Goal: Task Accomplishment & Management: Manage account settings

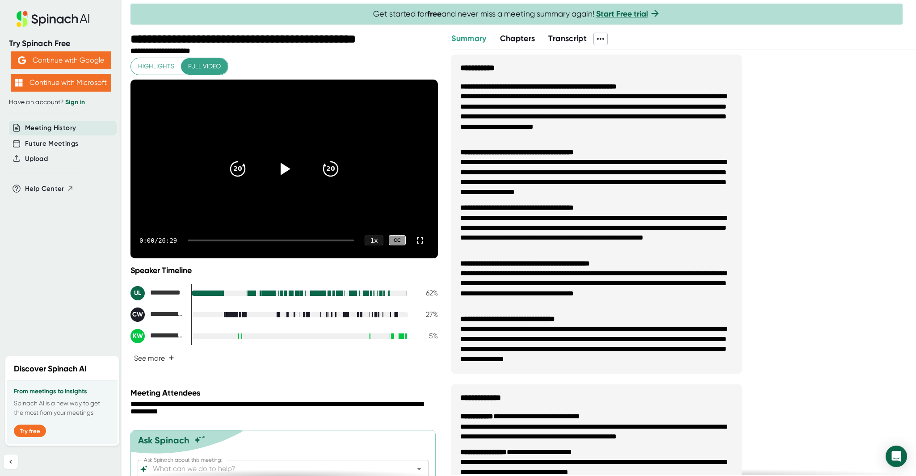
click at [564, 41] on span "Transcript" at bounding box center [567, 39] width 38 height 10
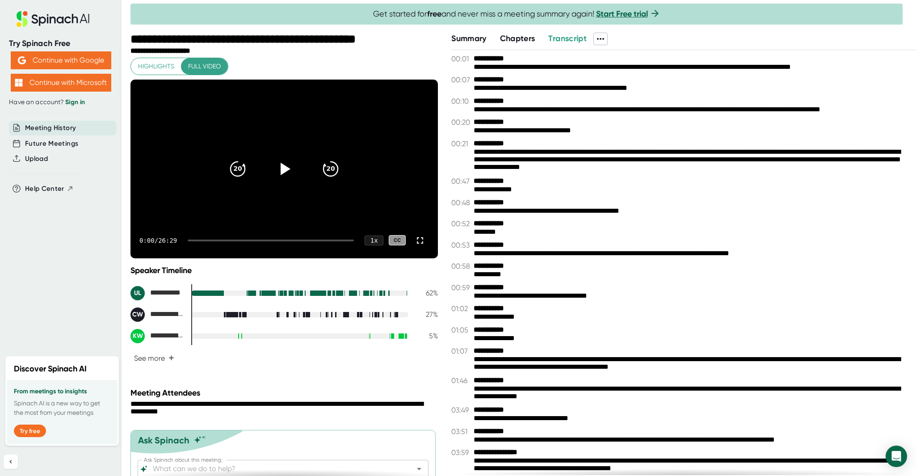
click at [604, 38] on icon at bounding box center [600, 39] width 7 height 2
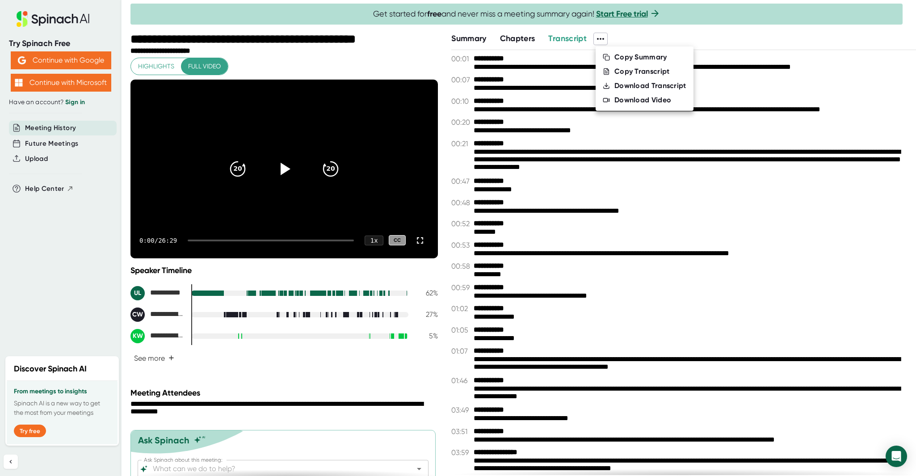
click at [653, 86] on div "Download Transcript" at bounding box center [650, 85] width 72 height 9
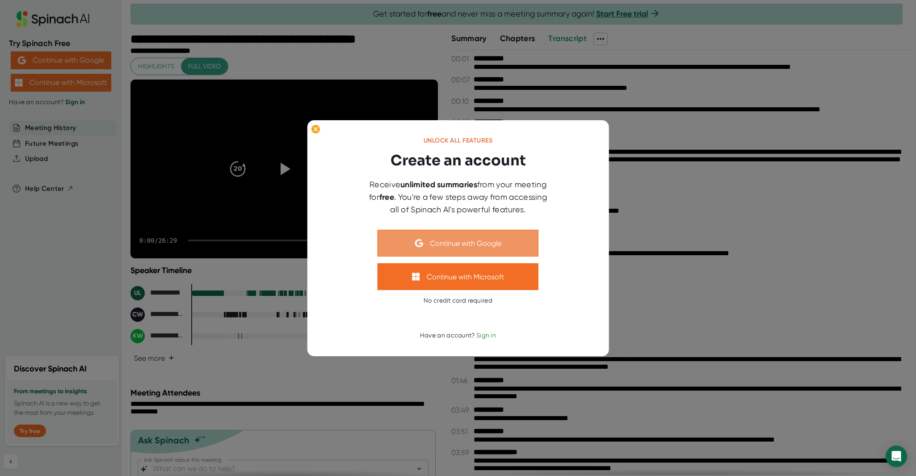
click at [465, 240] on button "Continue with Google" at bounding box center [457, 243] width 161 height 27
click at [460, 244] on button "Continue with Google" at bounding box center [457, 243] width 161 height 27
click at [315, 129] on icon at bounding box center [316, 129] width 4 height 4
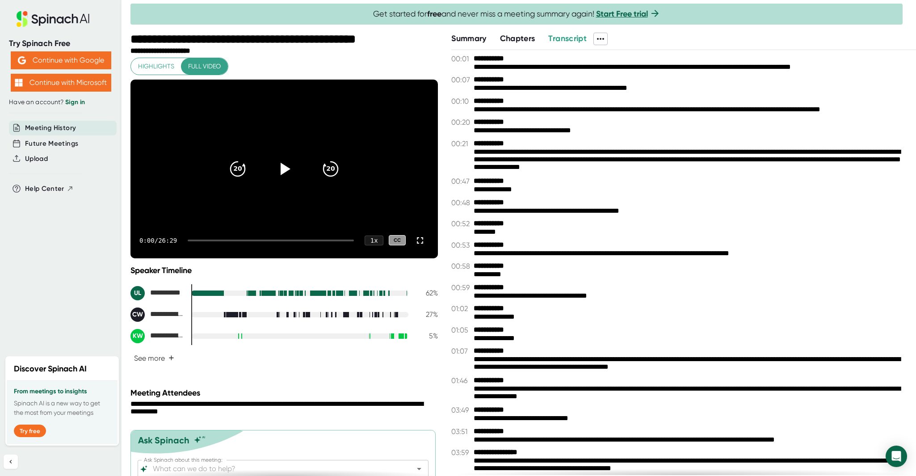
click at [601, 38] on icon at bounding box center [600, 39] width 11 height 11
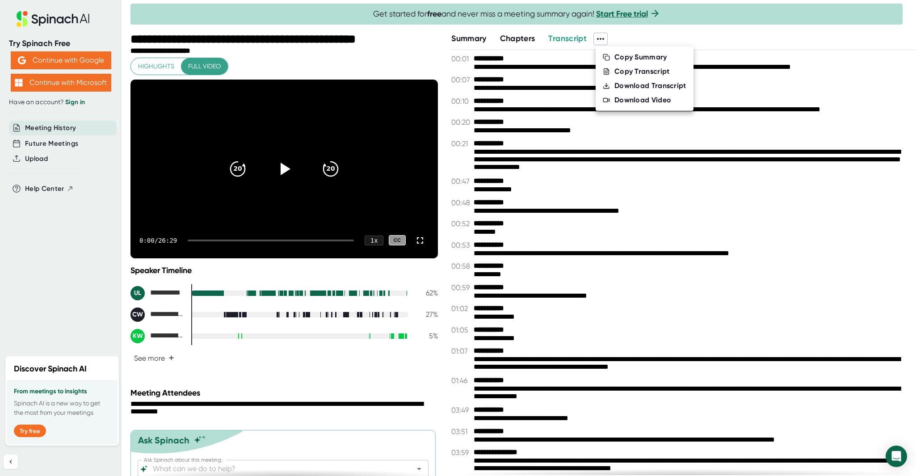
click at [623, 71] on div "Copy Transcript" at bounding box center [641, 71] width 55 height 9
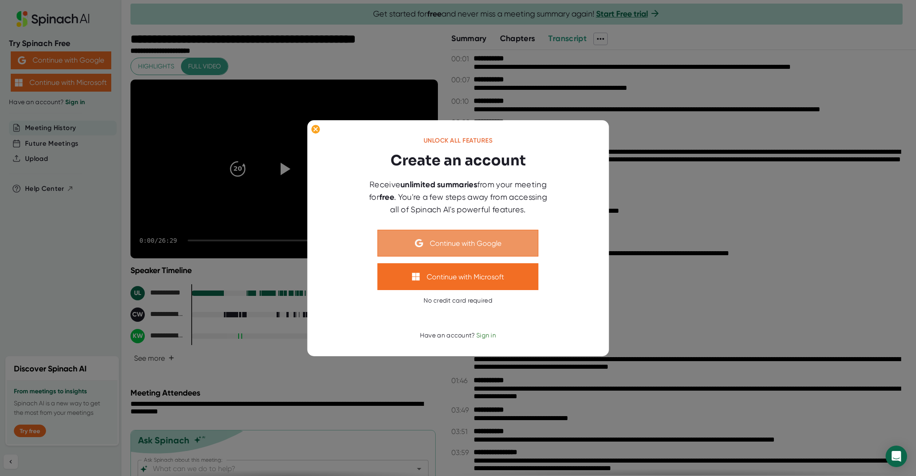
click at [478, 240] on button "Continue with Google" at bounding box center [457, 243] width 161 height 27
click at [314, 130] on g at bounding box center [315, 129] width 8 height 9
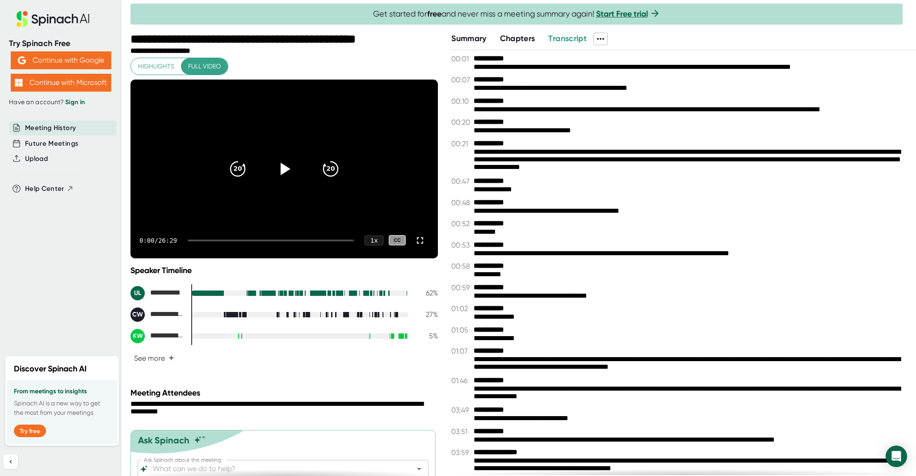
click at [474, 61] on b "**********" at bounding box center [507, 58] width 67 height 8
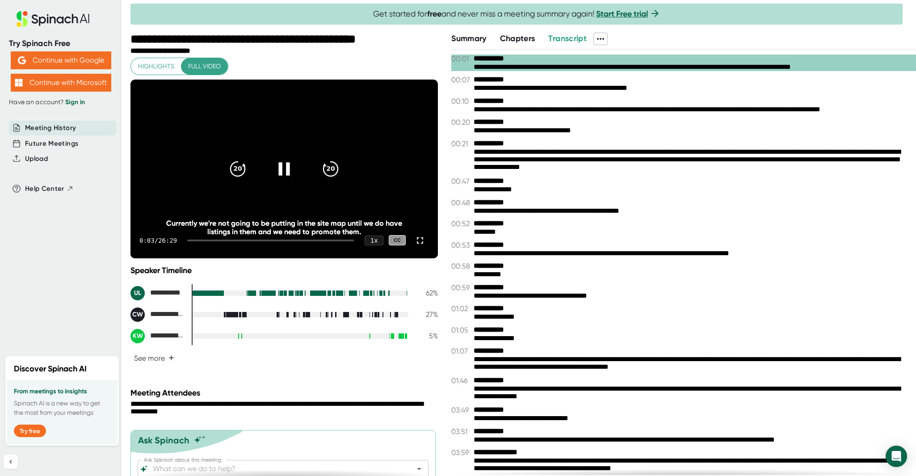
click at [283, 166] on icon at bounding box center [283, 168] width 11 height 13
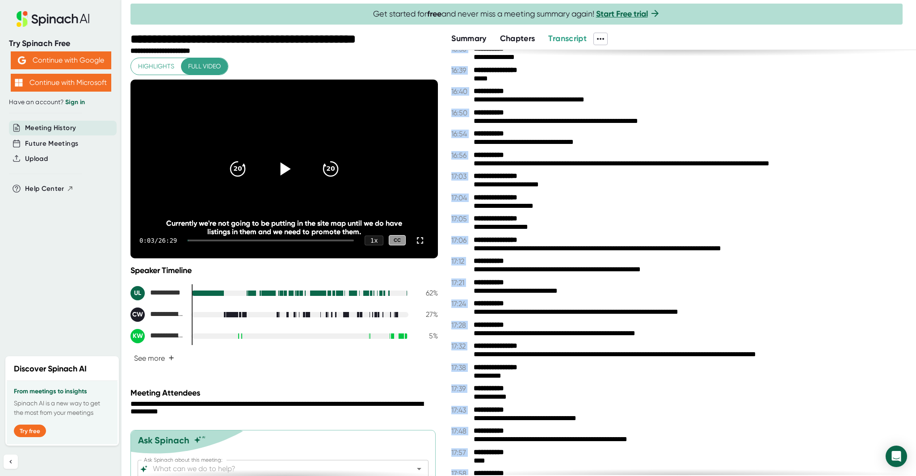
drag, startPoint x: 446, startPoint y: 57, endPoint x: 593, endPoint y: 478, distance: 445.6
click at [593, 475] on html "**********" at bounding box center [458, 238] width 916 height 476
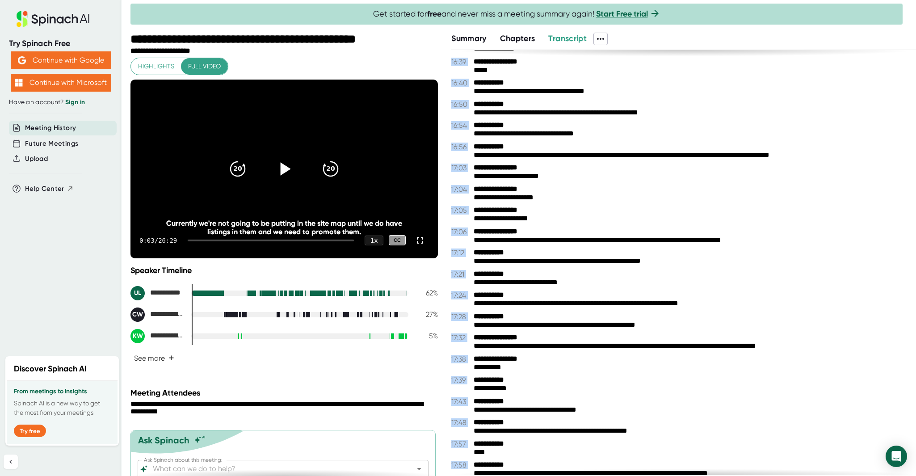
click at [163, 67] on span "Highlights" at bounding box center [156, 66] width 36 height 11
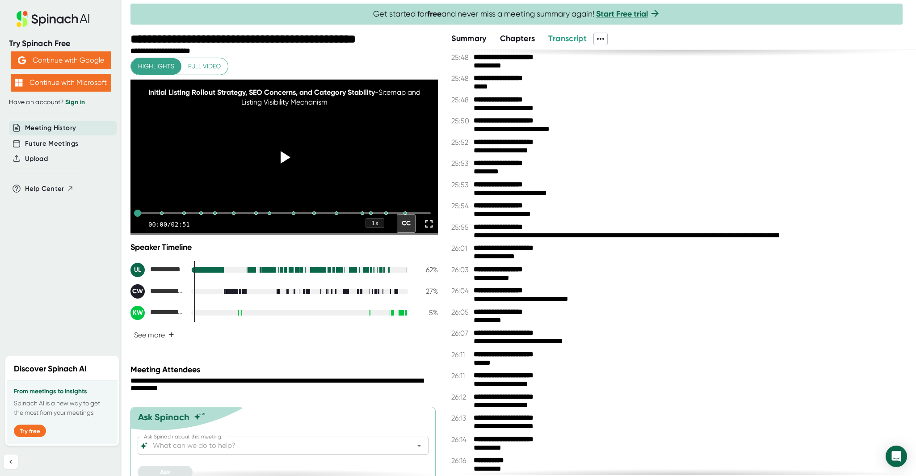
scroll to position [7836, 0]
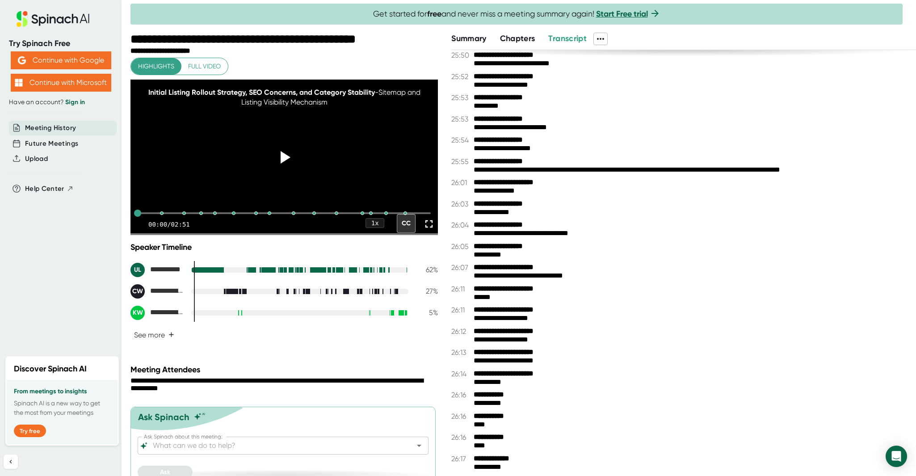
drag, startPoint x: 513, startPoint y: 466, endPoint x: 538, endPoint y: 88, distance: 379.2
click at [538, 88] on div "**********" at bounding box center [683, 262] width 465 height 425
click at [576, 38] on span "Transcript" at bounding box center [567, 39] width 38 height 10
click at [474, 35] on span "Summary" at bounding box center [468, 39] width 35 height 10
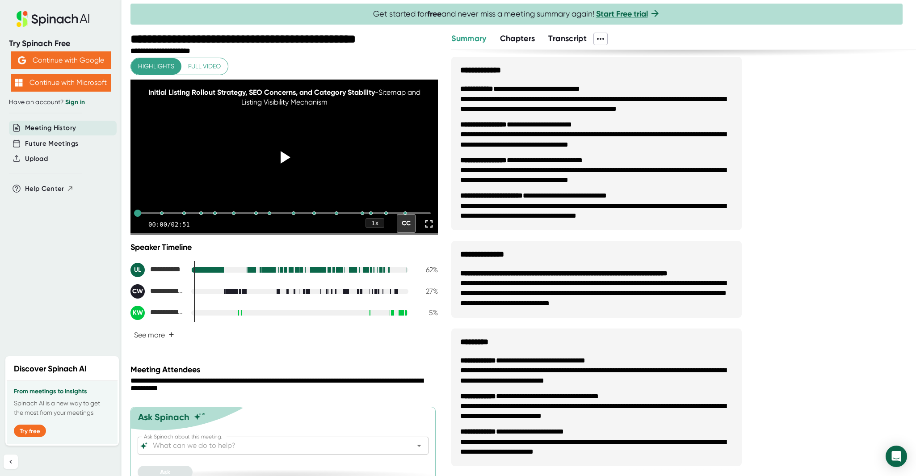
click at [572, 37] on span "Transcript" at bounding box center [567, 39] width 38 height 10
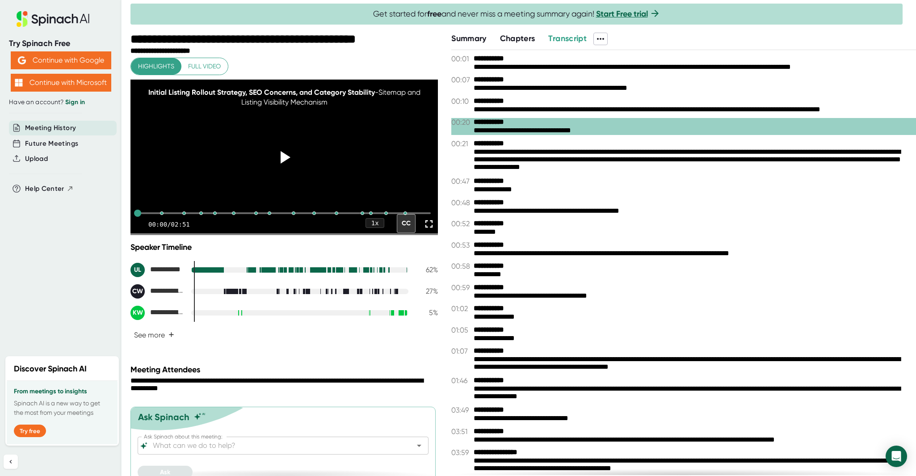
click at [597, 42] on icon at bounding box center [600, 39] width 11 height 11
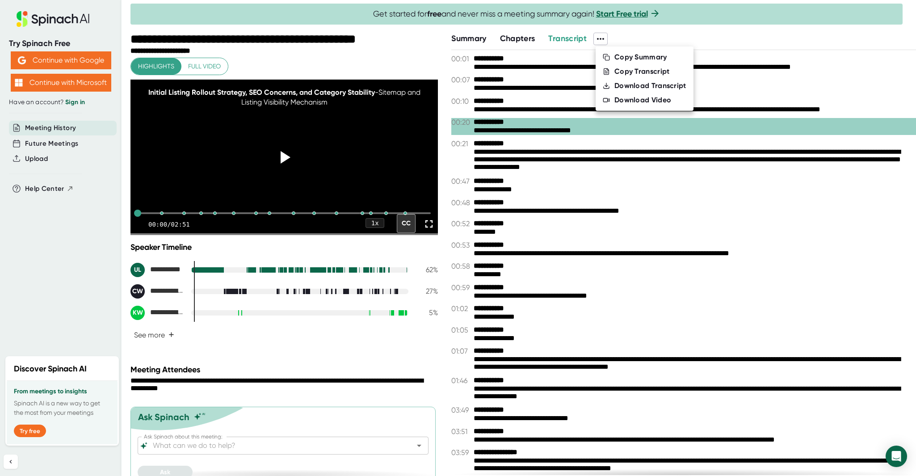
click at [612, 87] on li "Download Transcript" at bounding box center [644, 86] width 98 height 14
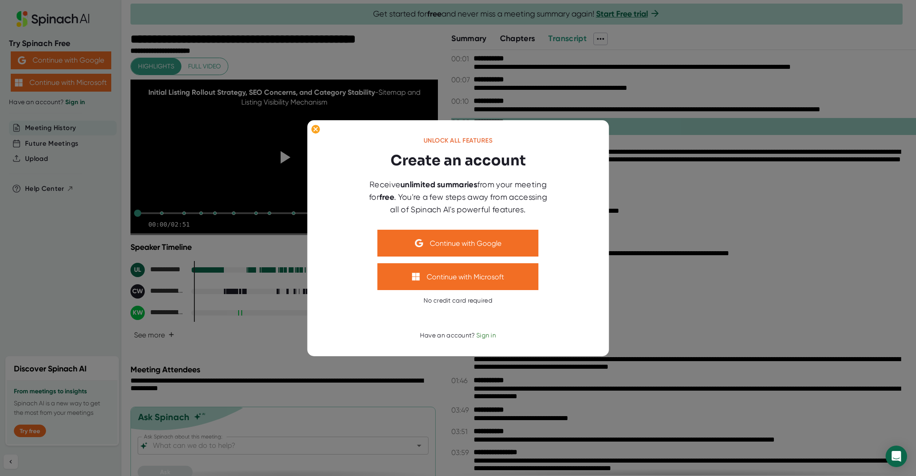
click at [490, 336] on span "Sign in" at bounding box center [486, 334] width 20 height 7
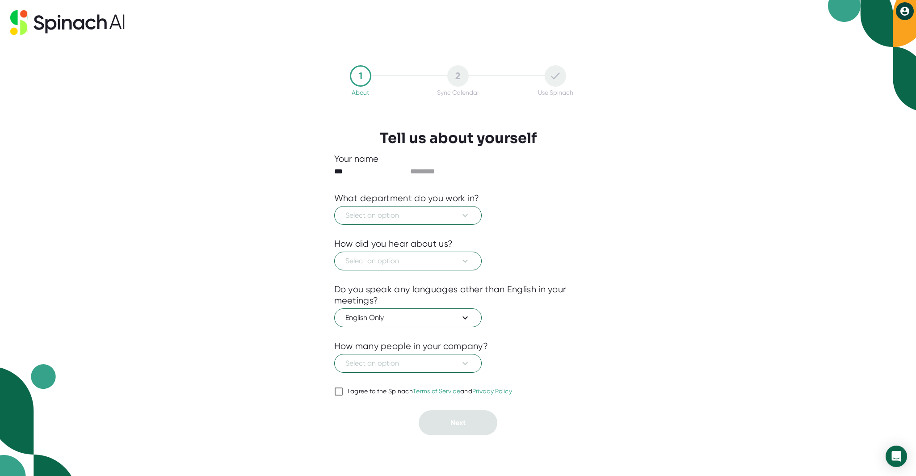
type input "***"
type input "******"
click at [453, 215] on span "Select an option" at bounding box center [407, 215] width 125 height 11
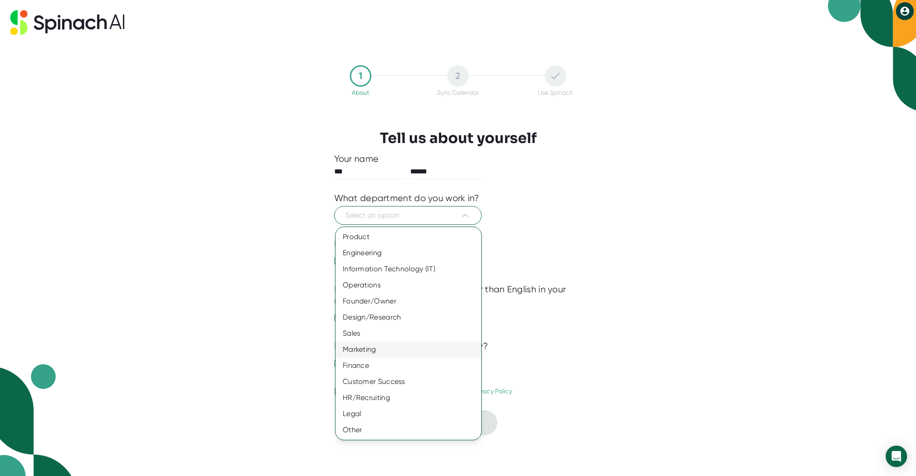
click at [444, 348] on div "Marketing" at bounding box center [408, 349] width 146 height 16
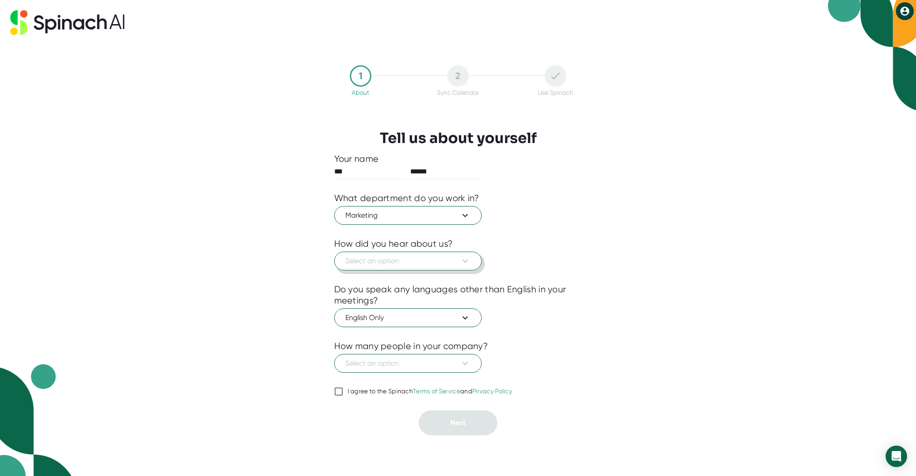
click at [421, 260] on span "Select an option" at bounding box center [407, 261] width 125 height 11
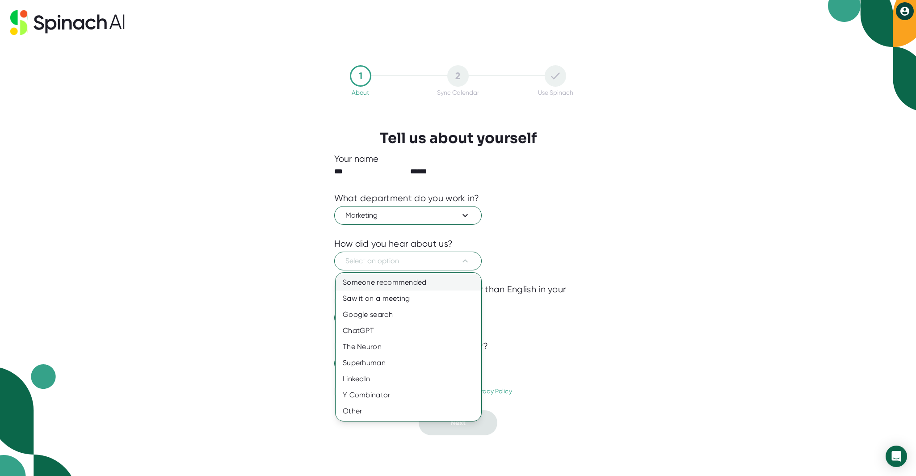
click at [449, 283] on div "Someone recommended" at bounding box center [408, 282] width 146 height 16
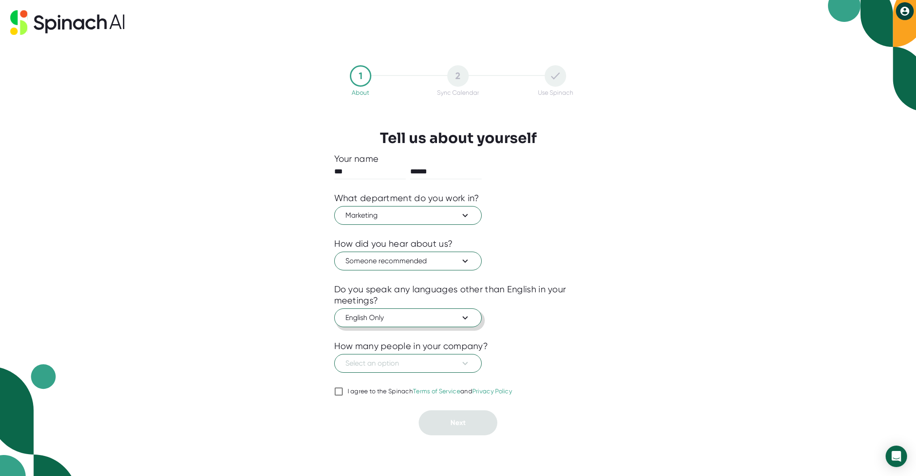
click at [453, 322] on span "English Only" at bounding box center [407, 317] width 125 height 11
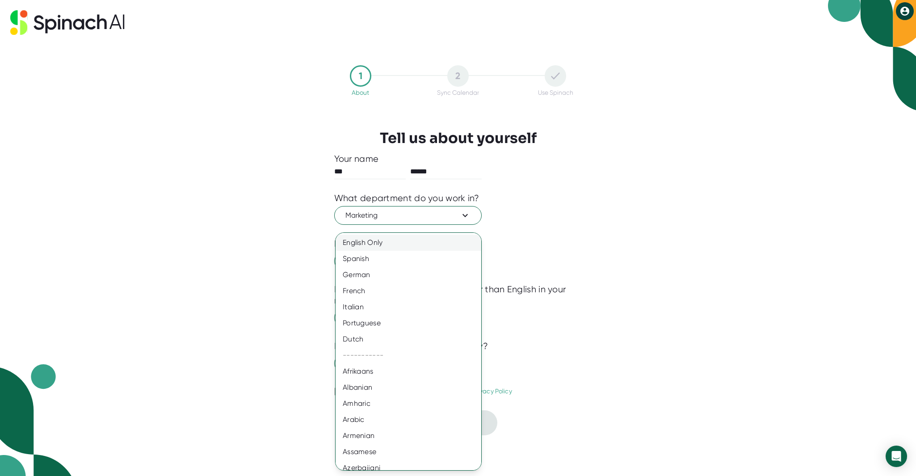
click at [423, 245] on div "English Only" at bounding box center [411, 243] width 152 height 16
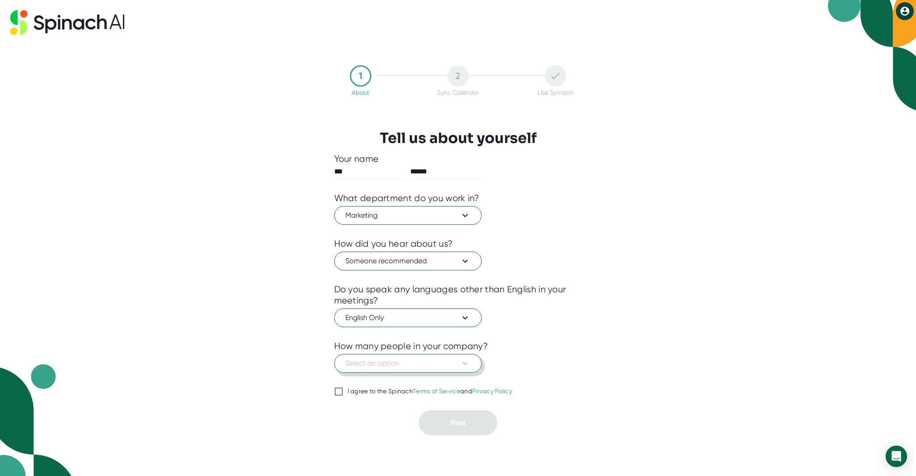
click at [466, 365] on icon at bounding box center [465, 363] width 11 height 11
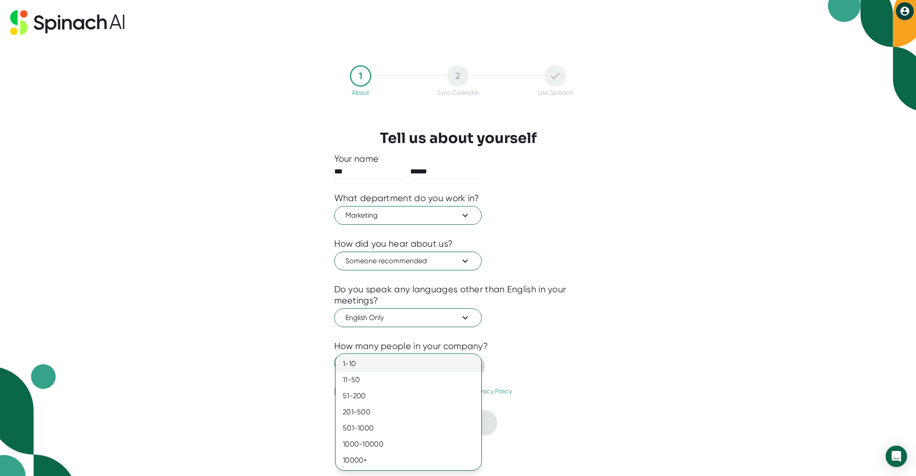
click at [468, 362] on div "1-10" at bounding box center [408, 364] width 146 height 16
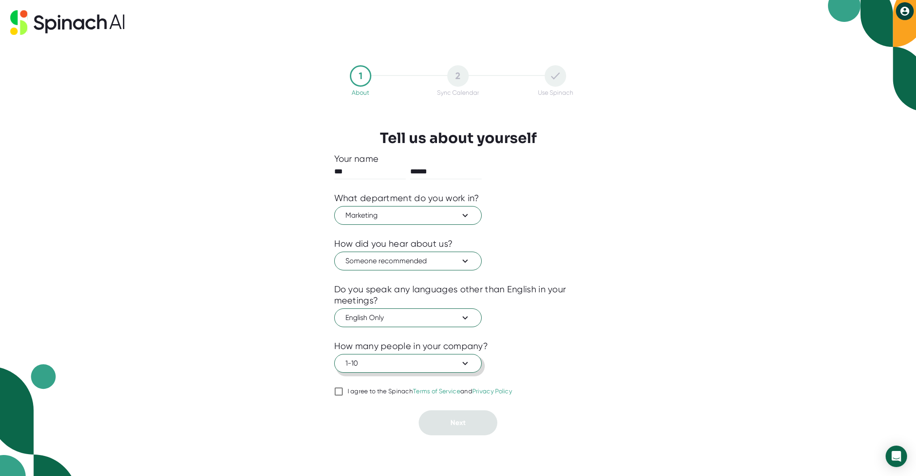
click at [338, 392] on input "I agree to the Spinach Terms of Service and Privacy Policy" at bounding box center [338, 391] width 9 height 11
checkbox input "true"
click at [448, 423] on button "Next" at bounding box center [458, 422] width 79 height 25
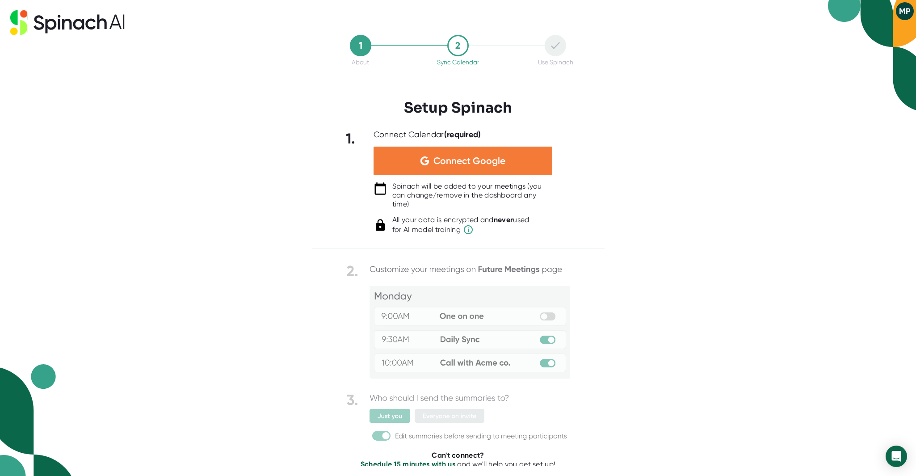
click at [484, 161] on span "Connect Google" at bounding box center [469, 160] width 72 height 9
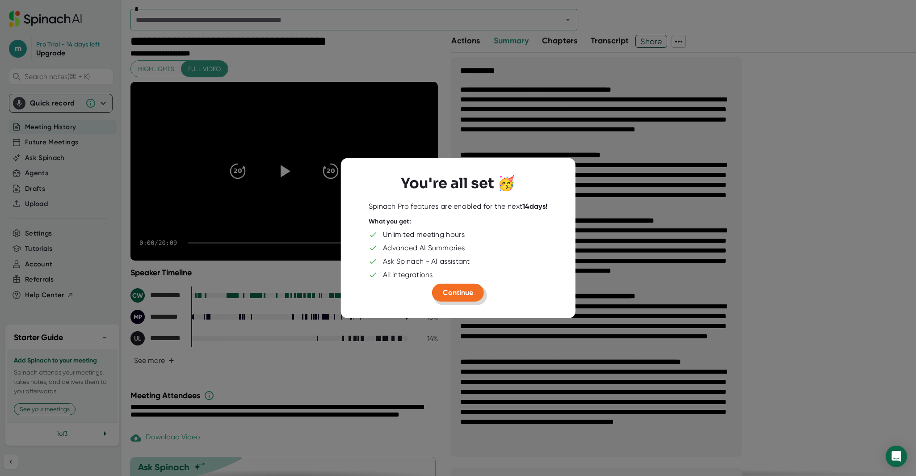
click at [464, 295] on span "Continue" at bounding box center [458, 292] width 30 height 8
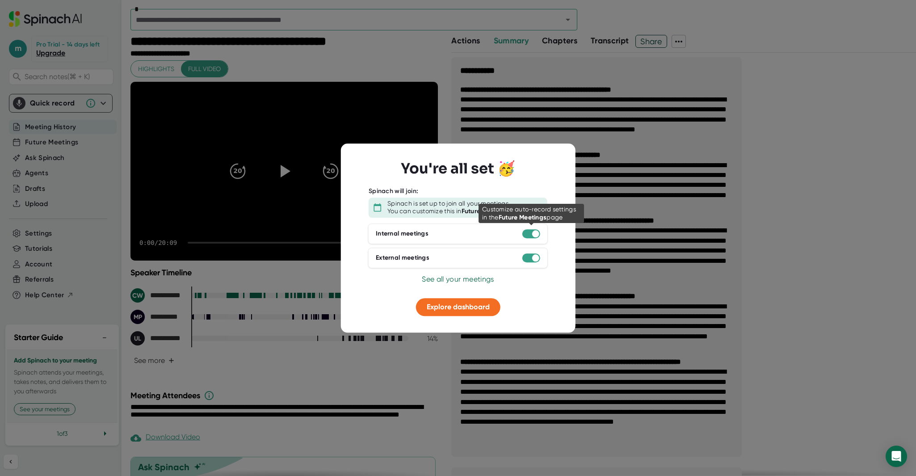
click at [537, 235] on div at bounding box center [535, 233] width 7 height 7
click at [533, 233] on div at bounding box center [535, 233] width 7 height 7
click at [535, 232] on div at bounding box center [535, 233] width 7 height 7
click at [524, 231] on div at bounding box center [531, 233] width 18 height 9
click at [478, 308] on span "Explore dashboard" at bounding box center [458, 306] width 63 height 8
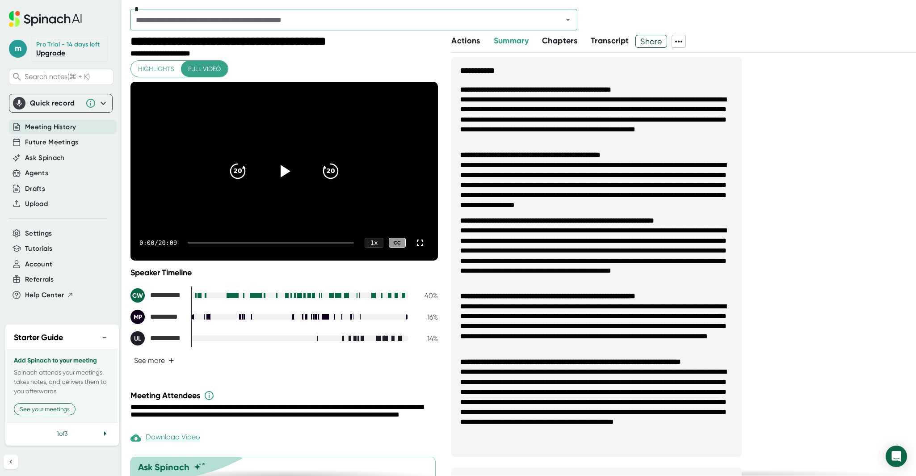
click at [617, 39] on span "Transcript" at bounding box center [610, 41] width 38 height 10
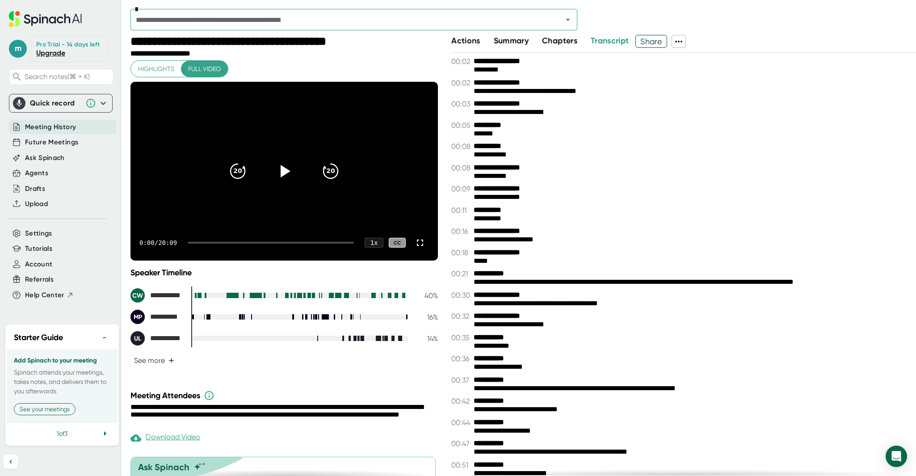
click at [682, 39] on icon at bounding box center [678, 41] width 11 height 11
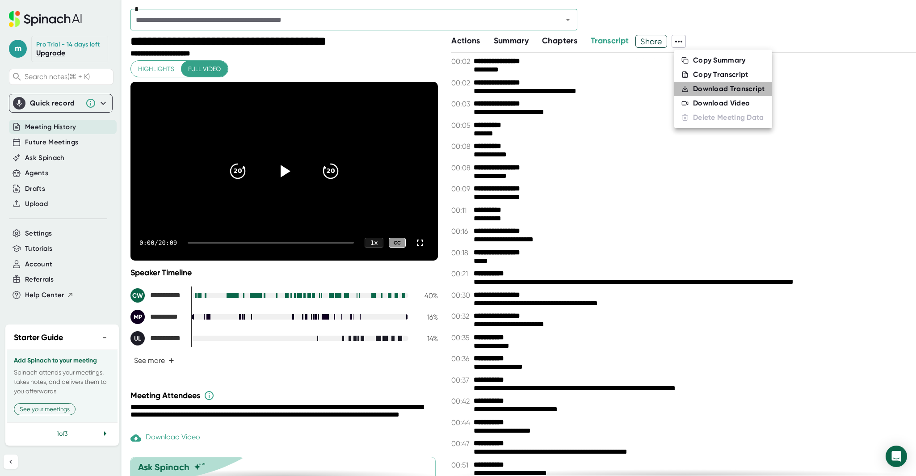
click at [709, 91] on div "Download Transcript" at bounding box center [729, 88] width 72 height 9
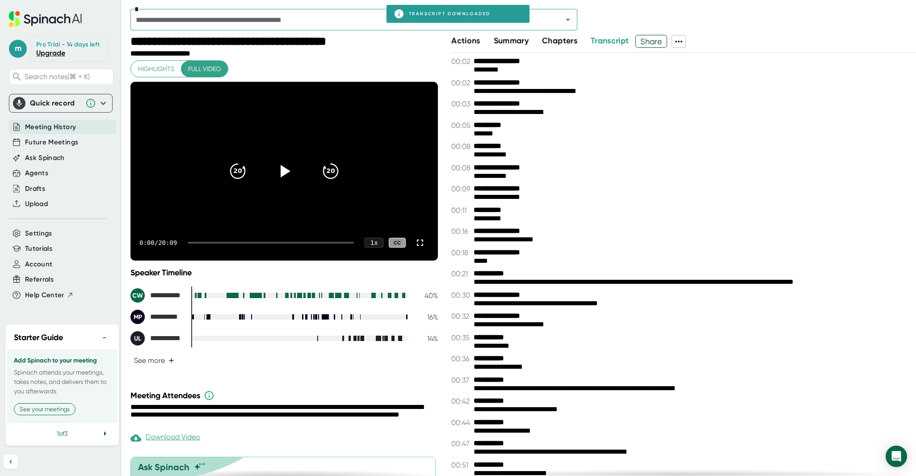
click at [42, 17] on icon at bounding box center [45, 20] width 6 height 7
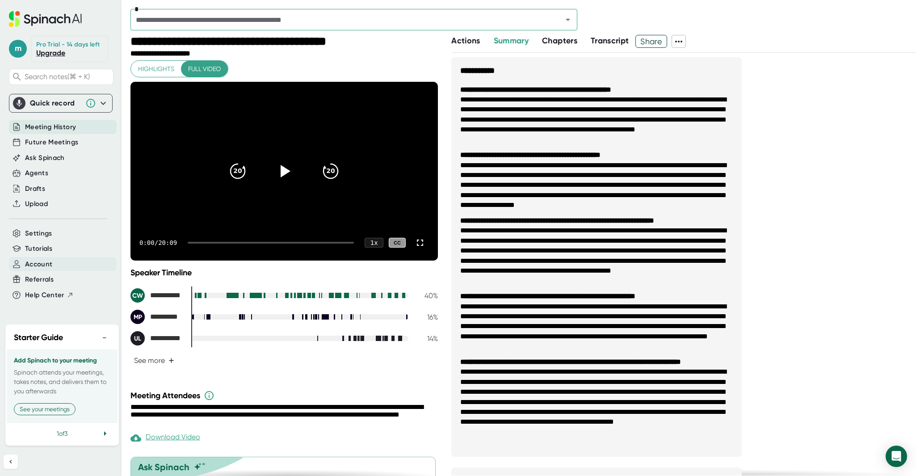
click at [45, 268] on span "Account" at bounding box center [38, 264] width 27 height 10
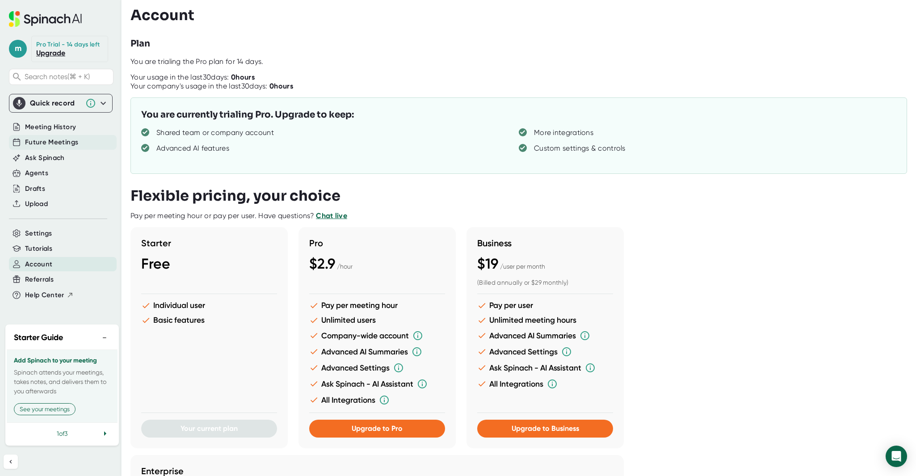
click at [71, 143] on span "Future Meetings" at bounding box center [51, 142] width 53 height 10
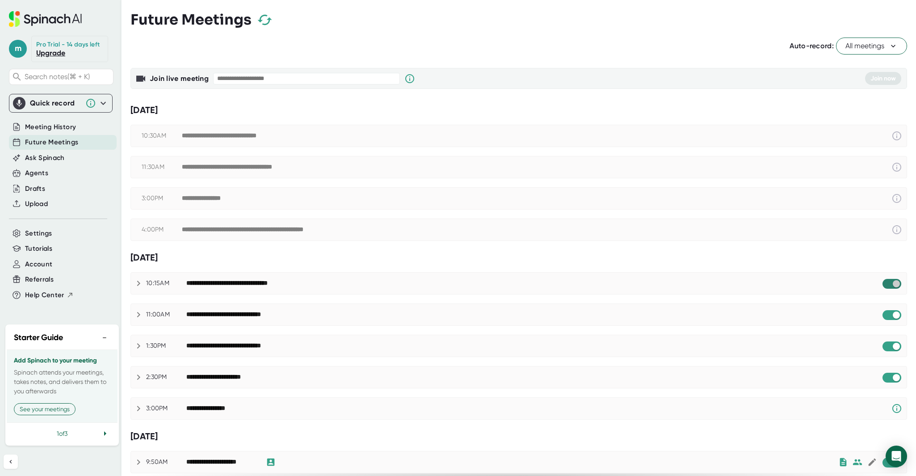
click at [885, 282] on input "checkbox" at bounding box center [895, 284] width 25 height 8
click at [886, 314] on input "checkbox" at bounding box center [895, 315] width 25 height 8
click at [886, 343] on input "checkbox" at bounding box center [895, 346] width 25 height 8
click at [885, 376] on input "checkbox" at bounding box center [895, 377] width 25 height 8
checkbox input "true"
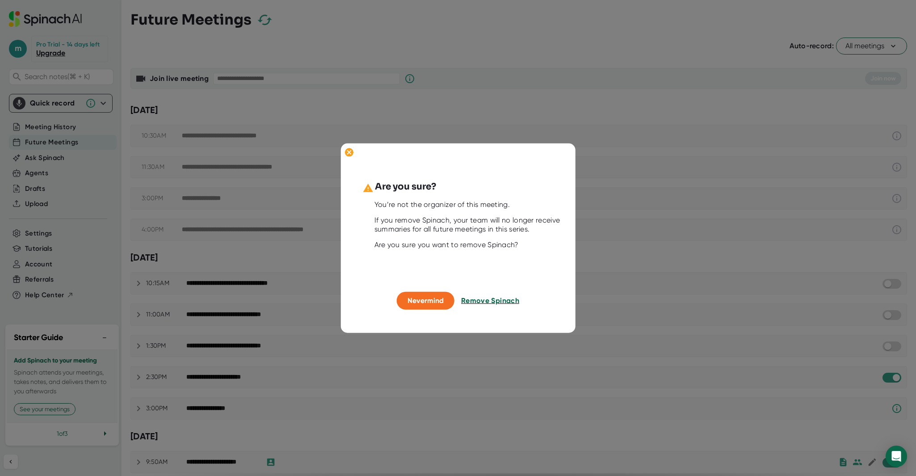
click at [478, 301] on span "Remove Spinach" at bounding box center [490, 300] width 58 height 8
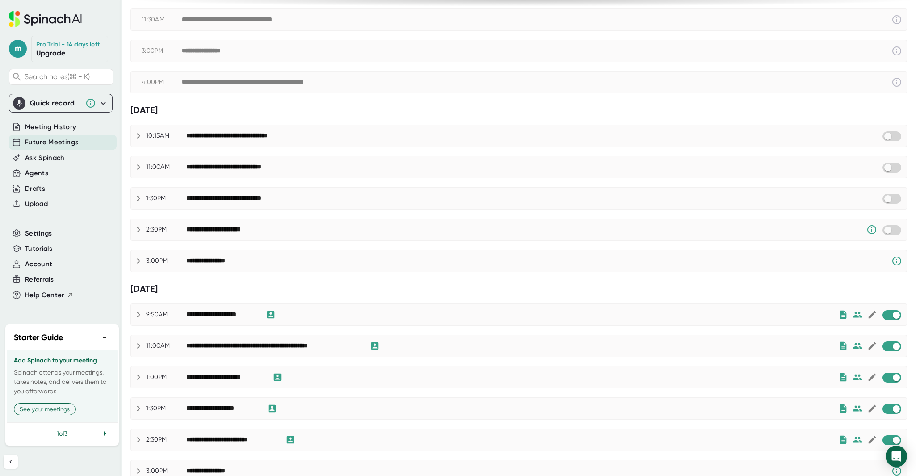
scroll to position [214, 0]
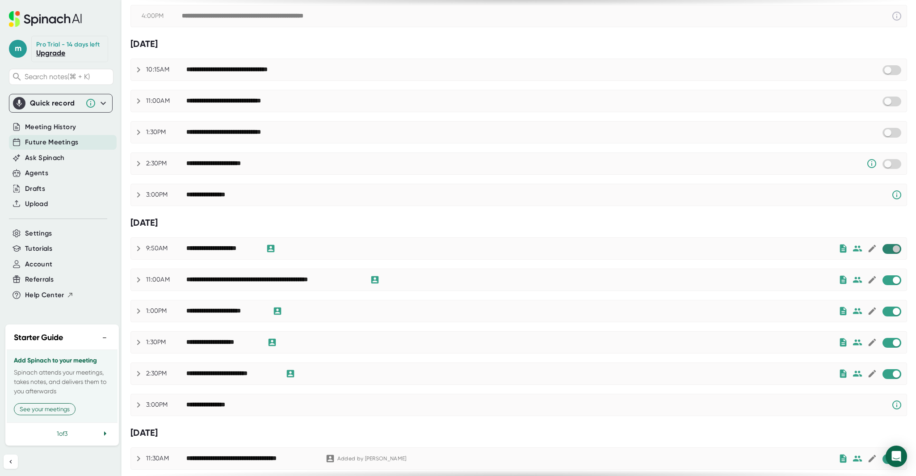
click at [890, 246] on input "checkbox" at bounding box center [895, 249] width 25 height 8
checkbox input "true"
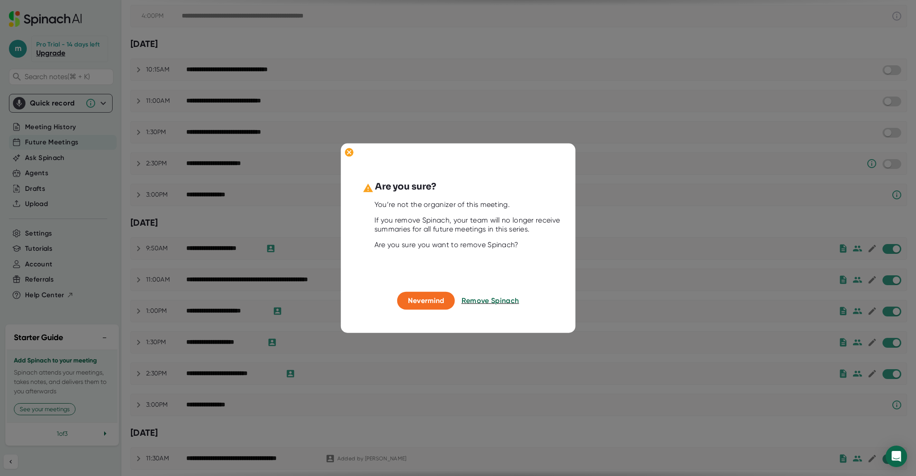
click at [493, 304] on span "Remove Spinach" at bounding box center [490, 300] width 58 height 8
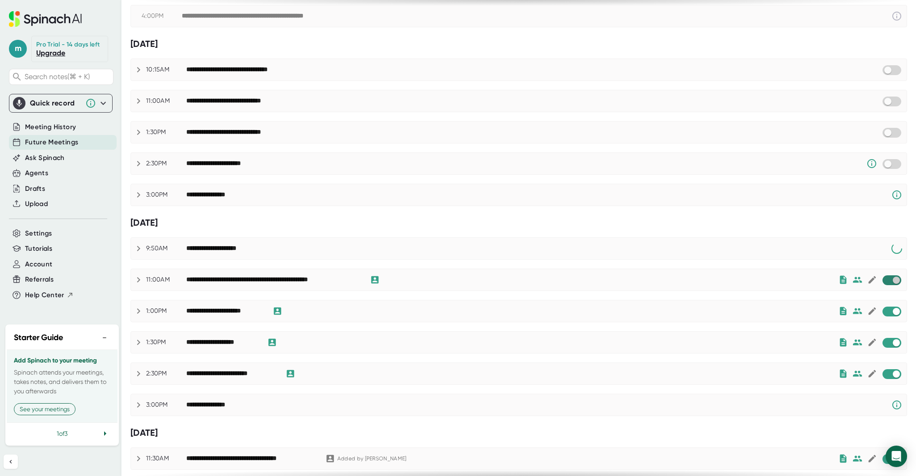
click at [889, 278] on input "checkbox" at bounding box center [895, 280] width 25 height 8
checkbox input "true"
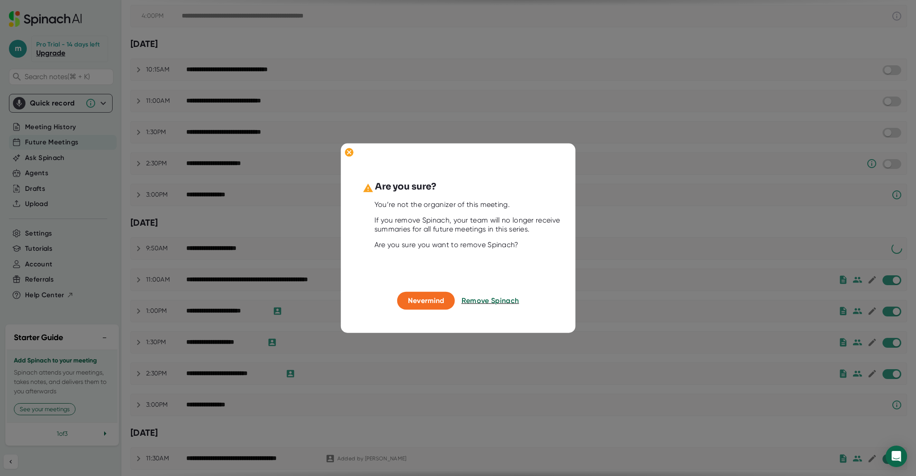
drag, startPoint x: 475, startPoint y: 302, endPoint x: 702, endPoint y: 303, distance: 226.5
click at [475, 302] on span "Remove Spinach" at bounding box center [490, 300] width 58 height 8
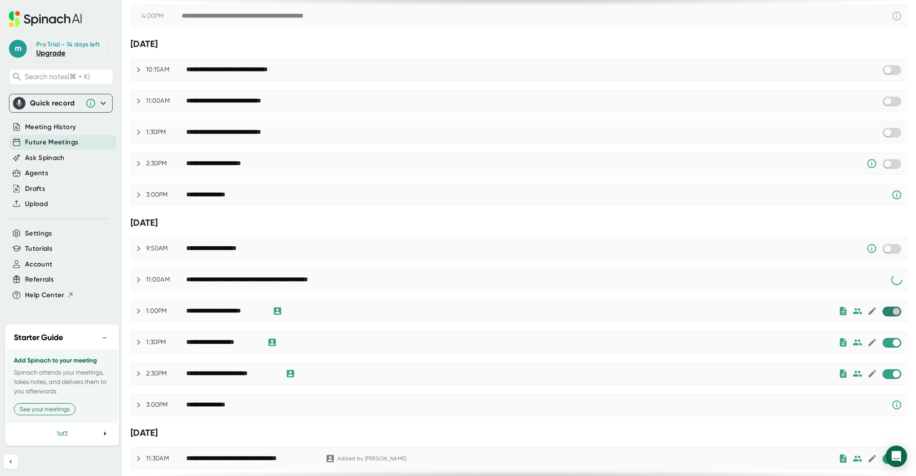
click at [885, 310] on input "checkbox" at bounding box center [895, 311] width 25 height 8
click at [886, 343] on input "checkbox" at bounding box center [895, 343] width 25 height 8
click at [886, 373] on input "checkbox" at bounding box center [895, 374] width 25 height 8
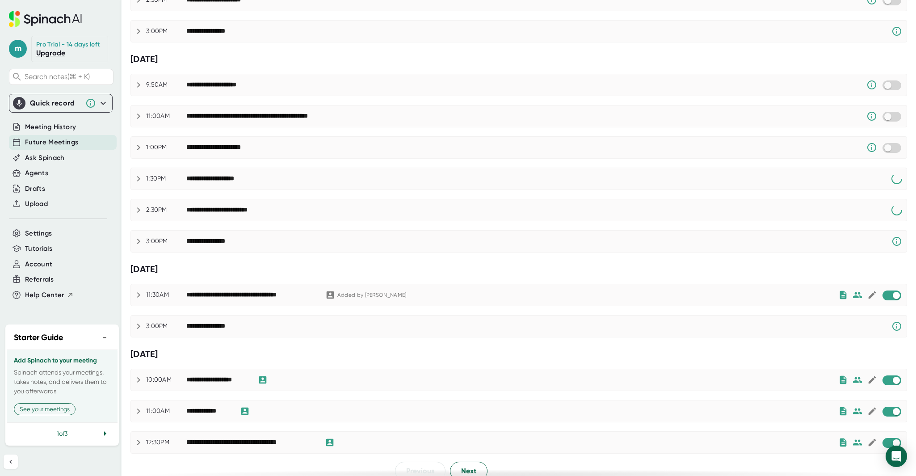
scroll to position [388, 0]
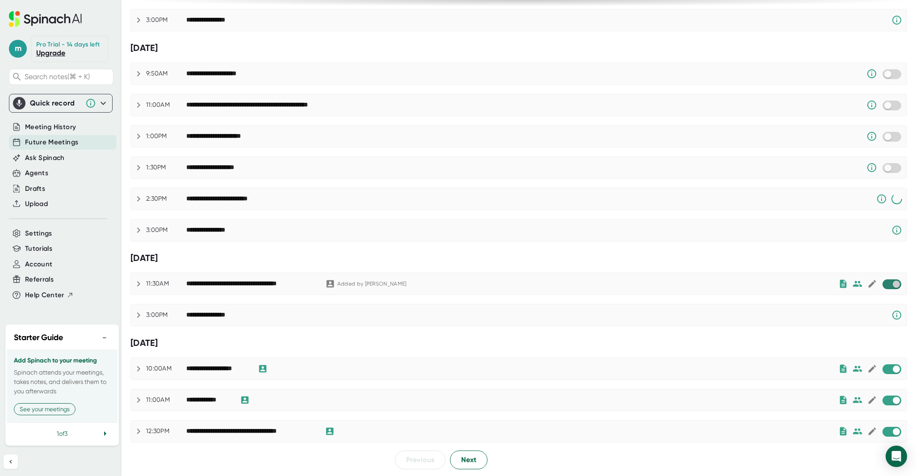
click at [890, 281] on input "checkbox" at bounding box center [895, 284] width 25 height 8
click at [883, 369] on input "checkbox" at bounding box center [895, 369] width 25 height 8
click at [884, 401] on input "checkbox" at bounding box center [895, 400] width 25 height 8
click at [887, 432] on input "checkbox" at bounding box center [895, 432] width 25 height 8
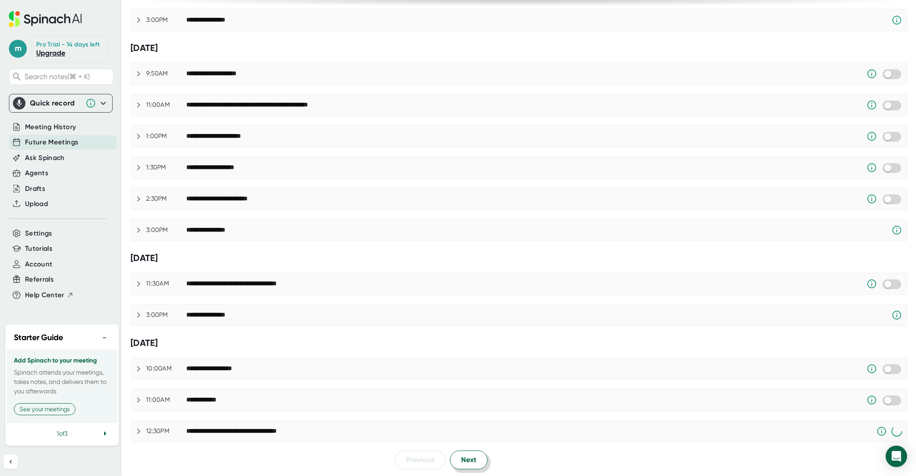
click at [466, 459] on span "Next" at bounding box center [468, 459] width 15 height 11
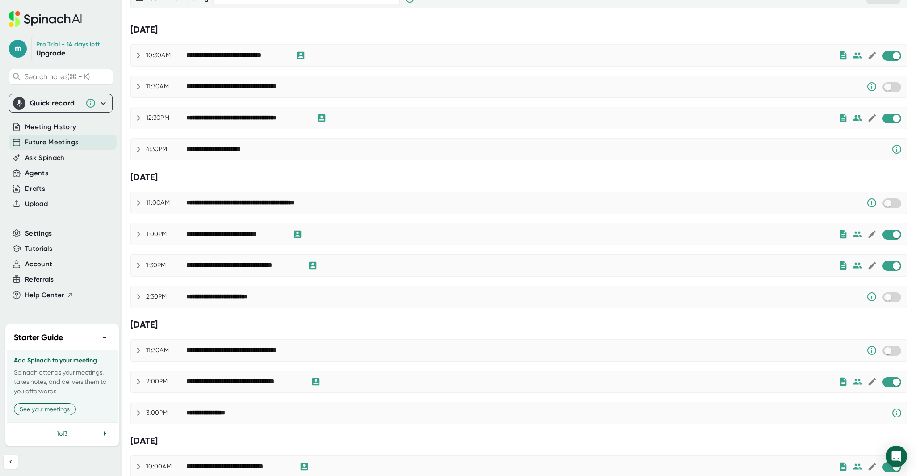
scroll to position [0, 0]
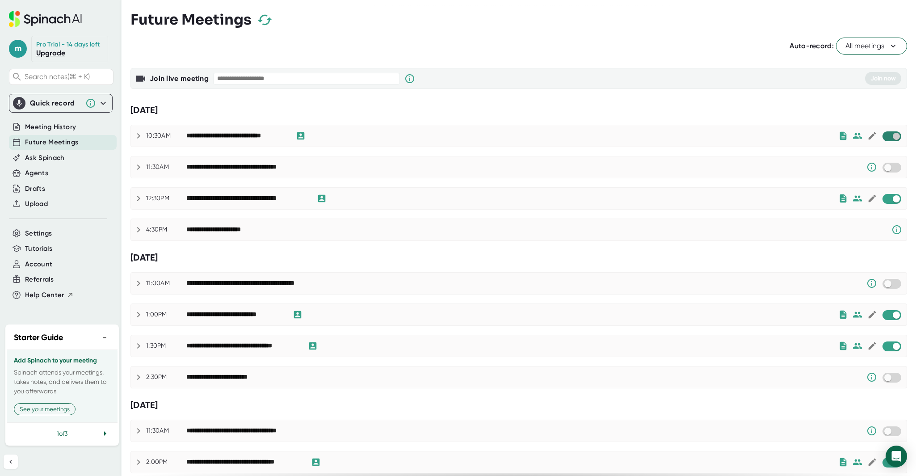
click at [888, 139] on input "checkbox" at bounding box center [895, 136] width 25 height 8
checkbox input "true"
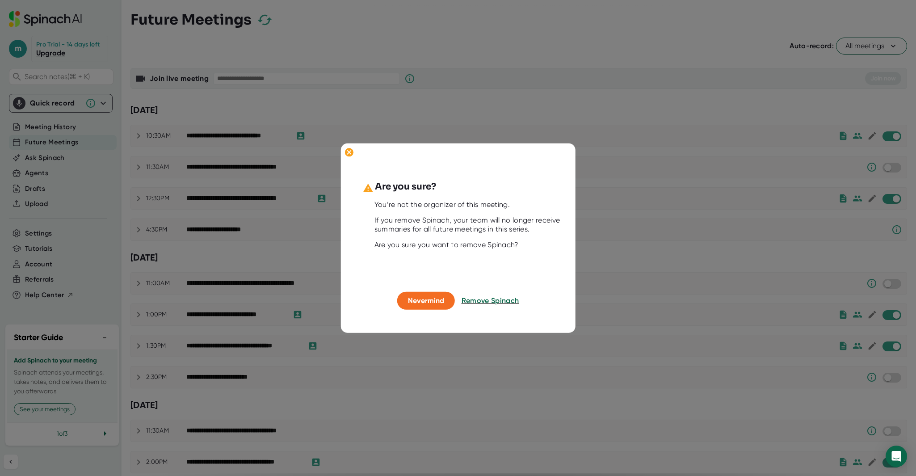
drag, startPoint x: 486, startPoint y: 296, endPoint x: 541, endPoint y: 289, distance: 55.4
click at [486, 296] on button "Remove Spinach" at bounding box center [490, 301] width 58 height 18
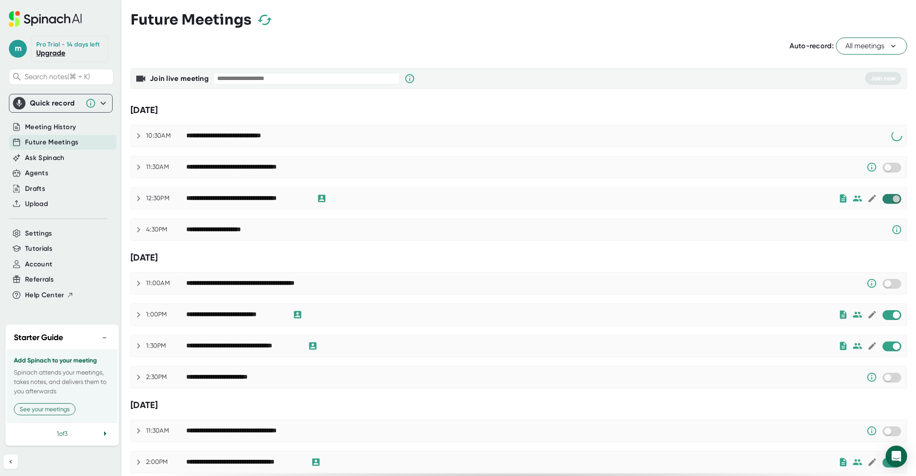
click at [887, 197] on input "checkbox" at bounding box center [895, 199] width 25 height 8
click at [888, 313] on input "checkbox" at bounding box center [895, 315] width 25 height 8
click at [889, 348] on input "checkbox" at bounding box center [895, 346] width 25 height 8
checkbox input "true"
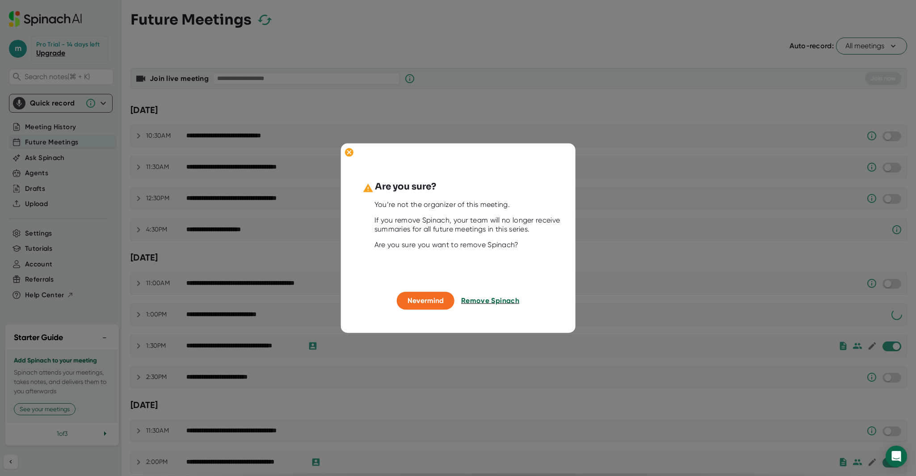
click at [490, 303] on span "Remove Spinach" at bounding box center [490, 300] width 58 height 8
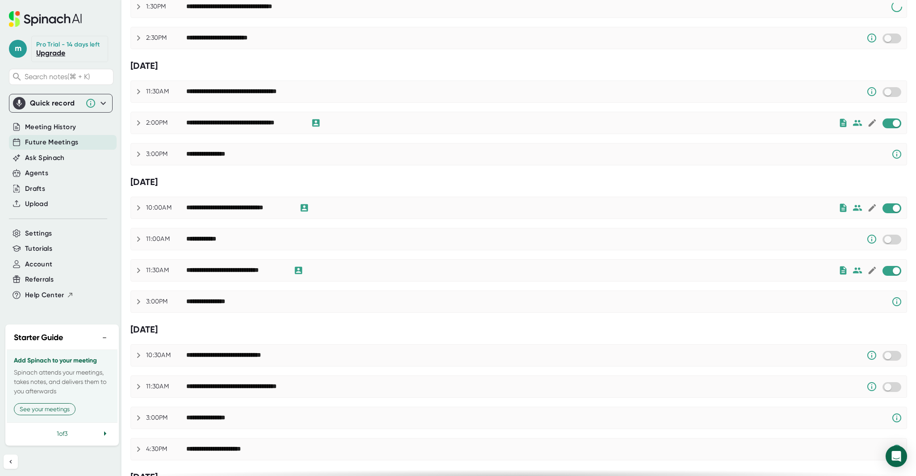
scroll to position [367, 0]
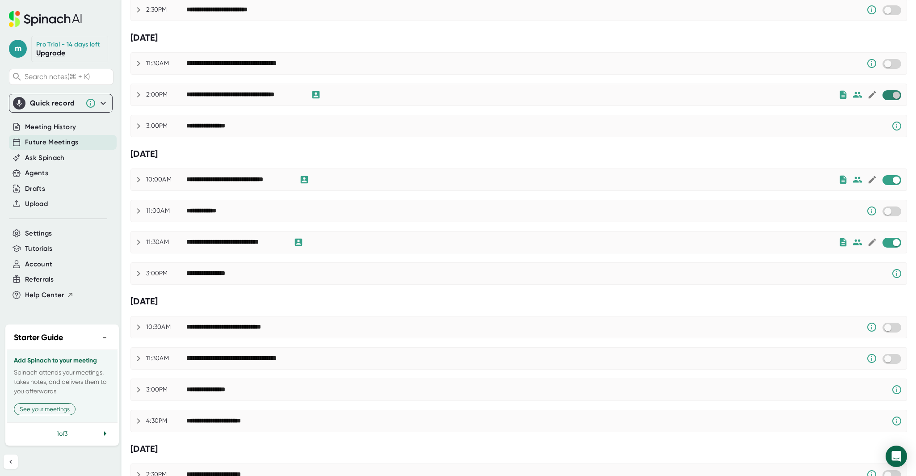
click at [888, 93] on input "checkbox" at bounding box center [895, 95] width 25 height 8
checkbox input "true"
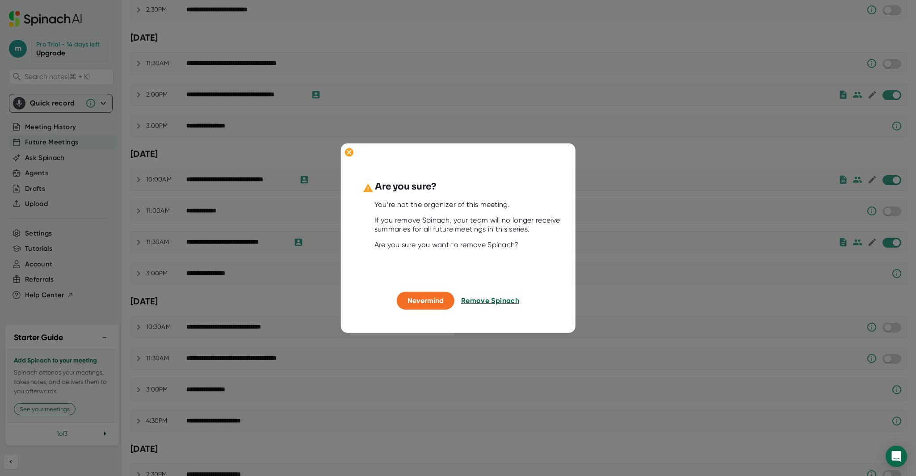
click at [474, 302] on span "Remove Spinach" at bounding box center [490, 300] width 58 height 8
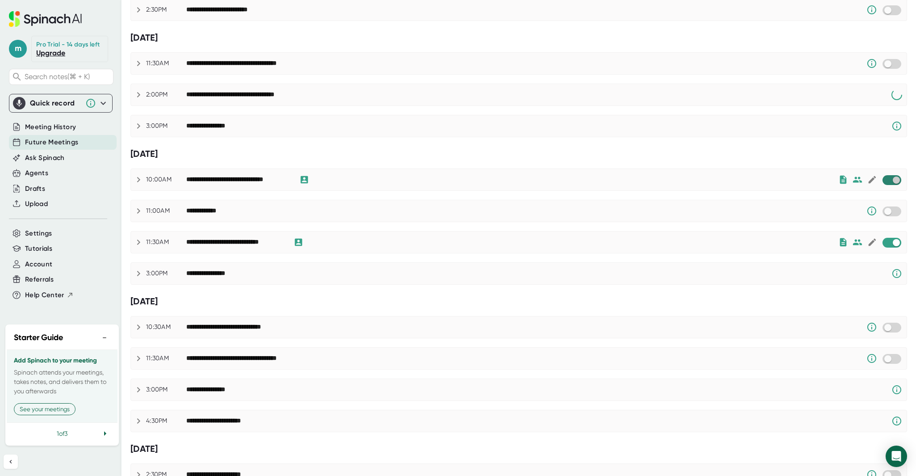
click at [890, 180] on input "checkbox" at bounding box center [895, 180] width 25 height 8
checkbox input "true"
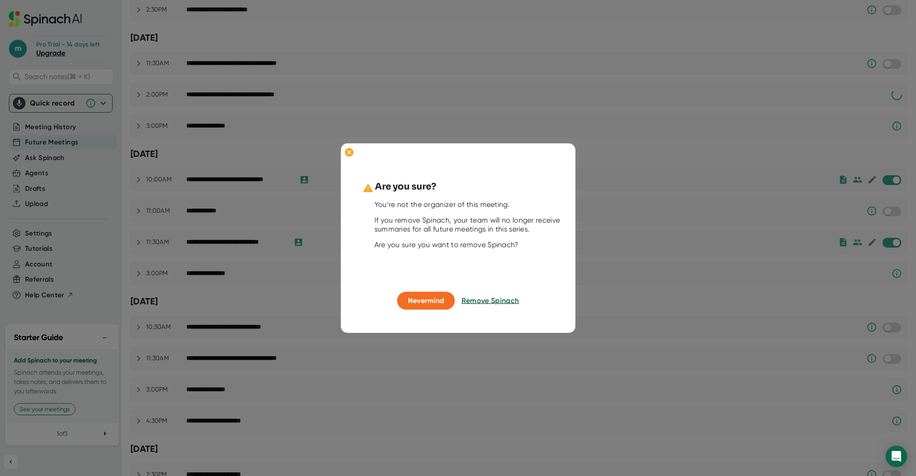
drag, startPoint x: 496, startPoint y: 300, endPoint x: 545, endPoint y: 290, distance: 49.1
click at [496, 299] on span "Remove Spinach" at bounding box center [490, 300] width 58 height 8
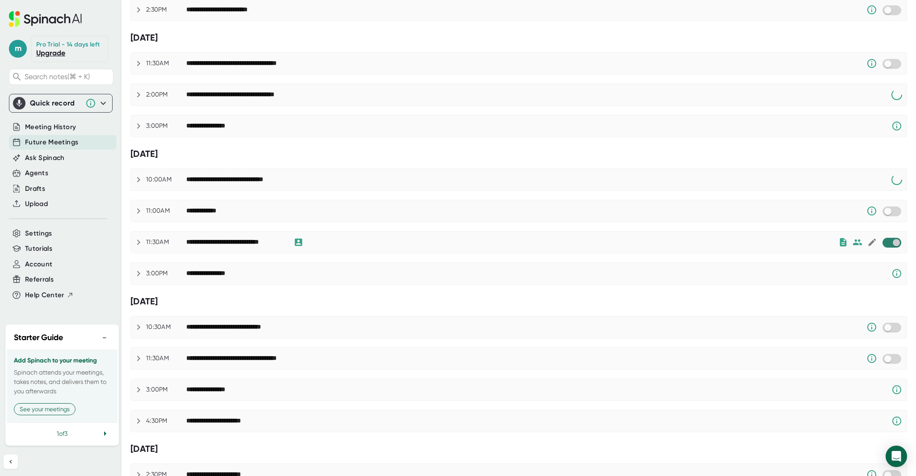
click at [891, 240] on input "checkbox" at bounding box center [895, 243] width 25 height 8
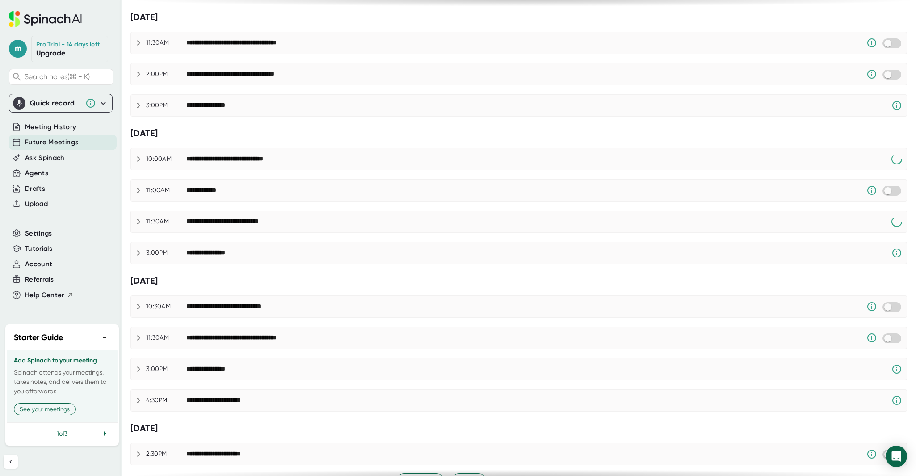
scroll to position [411, 0]
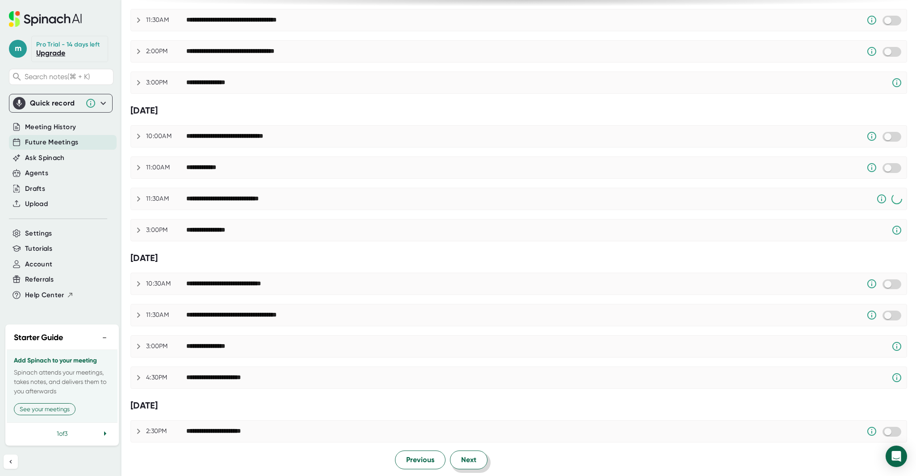
click at [471, 462] on span "Next" at bounding box center [468, 459] width 15 height 11
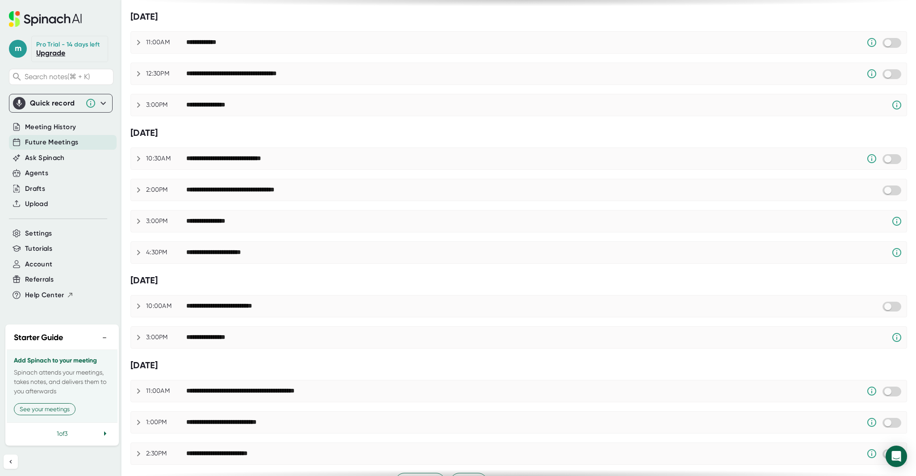
scroll to position [0, 0]
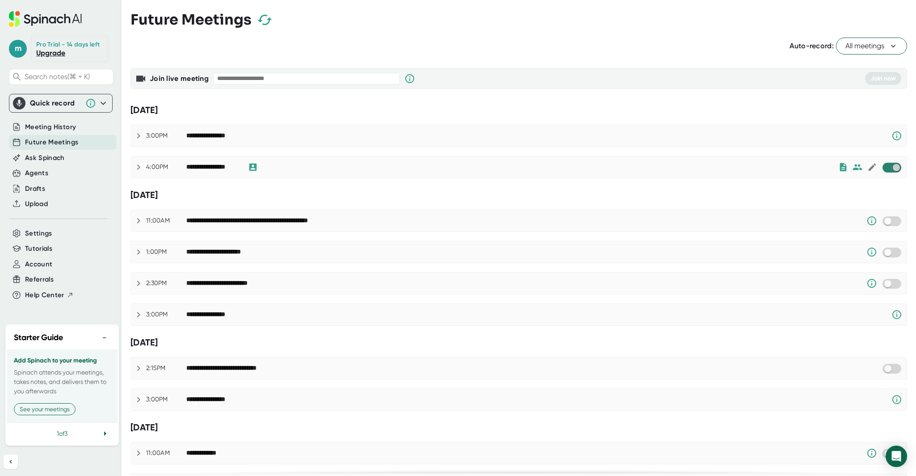
click at [891, 167] on input "checkbox" at bounding box center [895, 167] width 25 height 8
checkbox input "true"
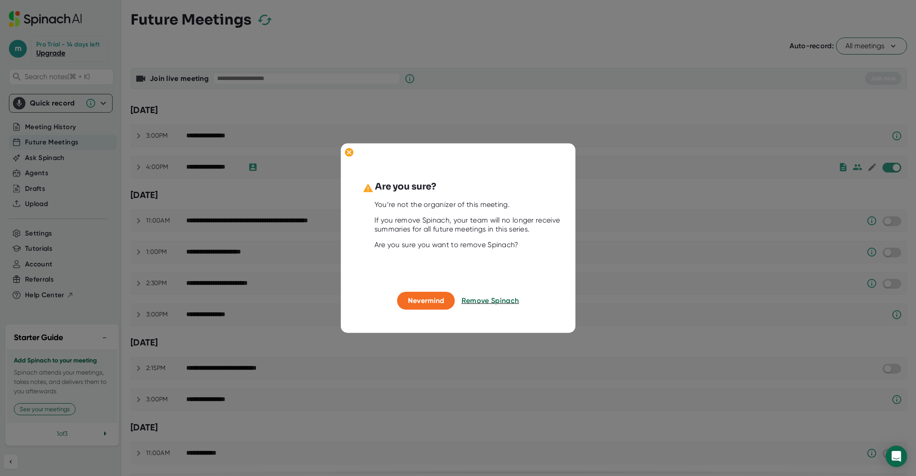
drag, startPoint x: 495, startPoint y: 300, endPoint x: 508, endPoint y: 302, distance: 13.5
click at [495, 300] on span "Remove Spinach" at bounding box center [490, 300] width 58 height 8
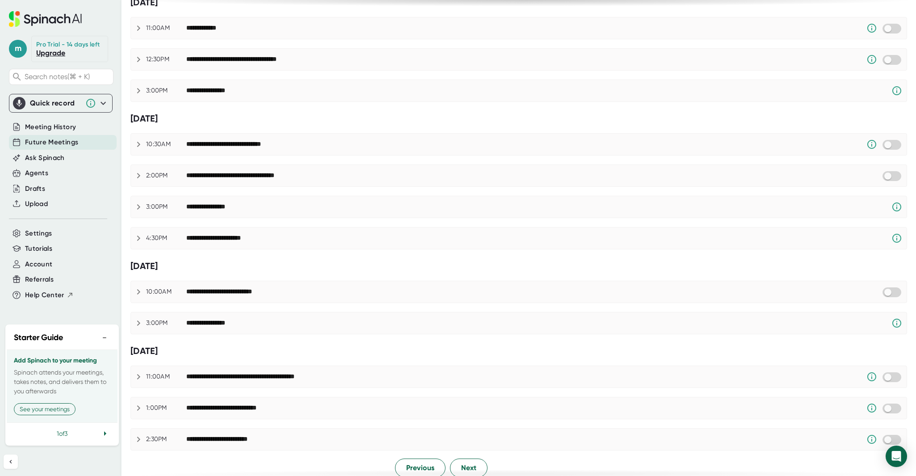
scroll to position [433, 0]
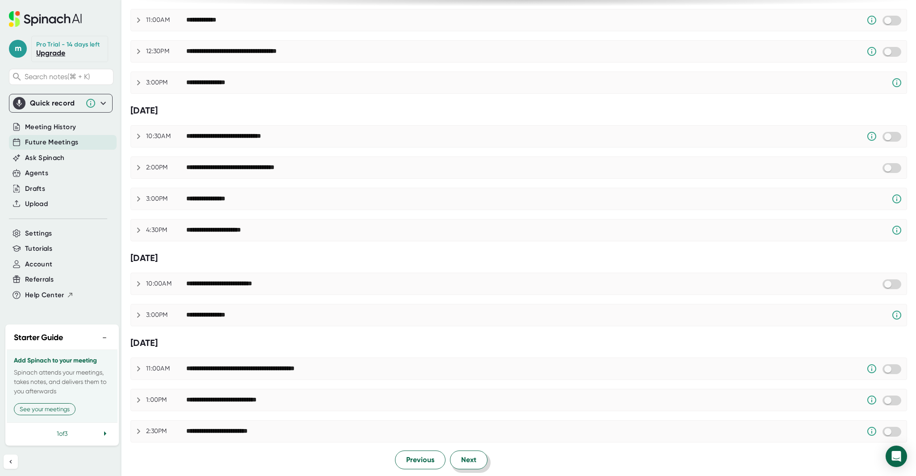
click at [455, 461] on button "Next" at bounding box center [469, 459] width 38 height 19
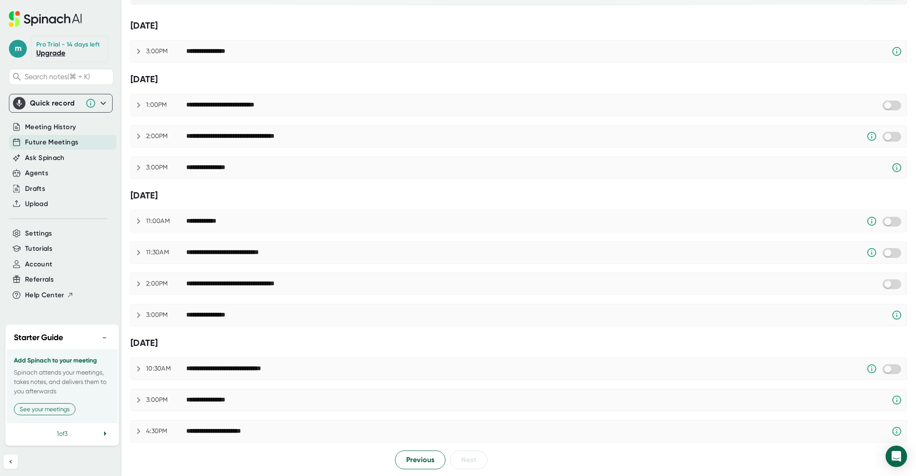
scroll to position [0, 0]
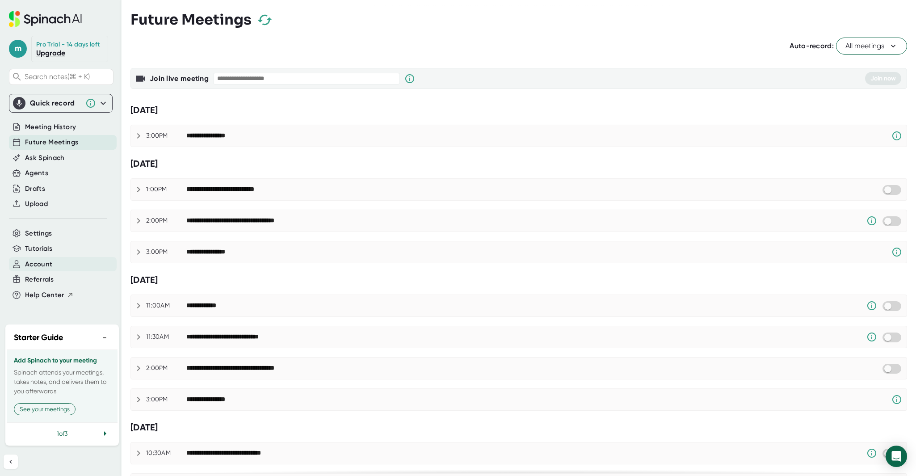
click at [39, 263] on span "Account" at bounding box center [38, 264] width 27 height 10
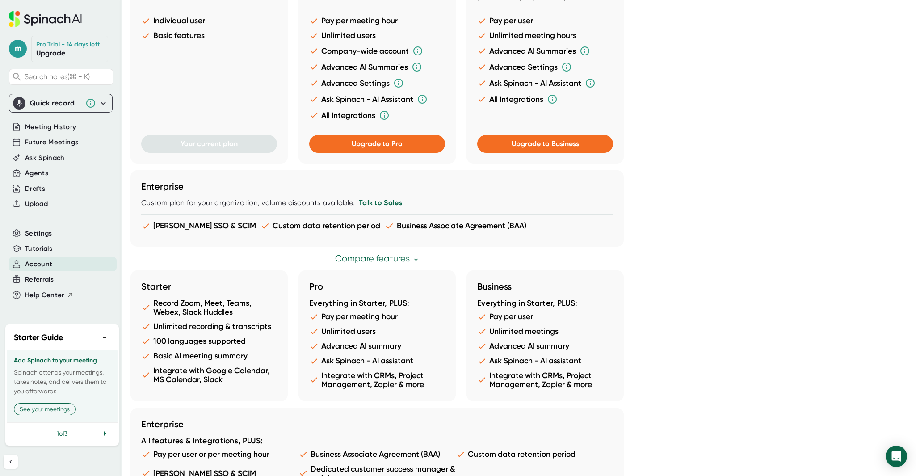
scroll to position [360, 0]
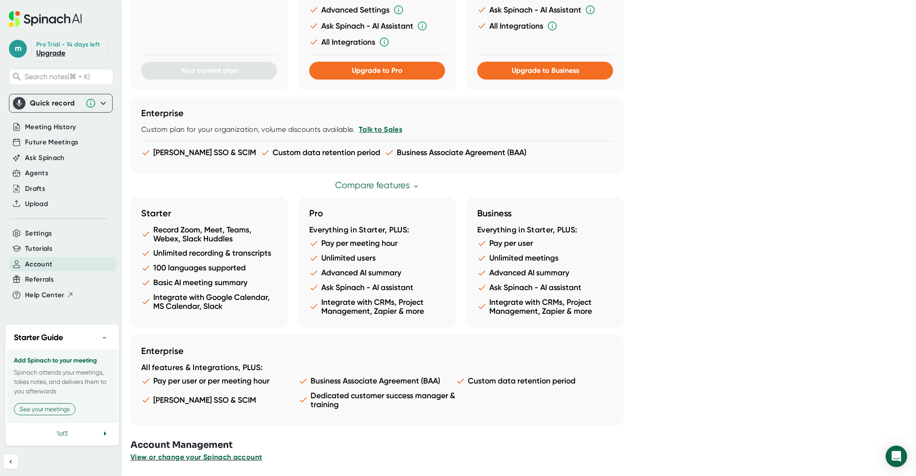
click at [221, 458] on span "View or change your Spinach account" at bounding box center [195, 457] width 131 height 8
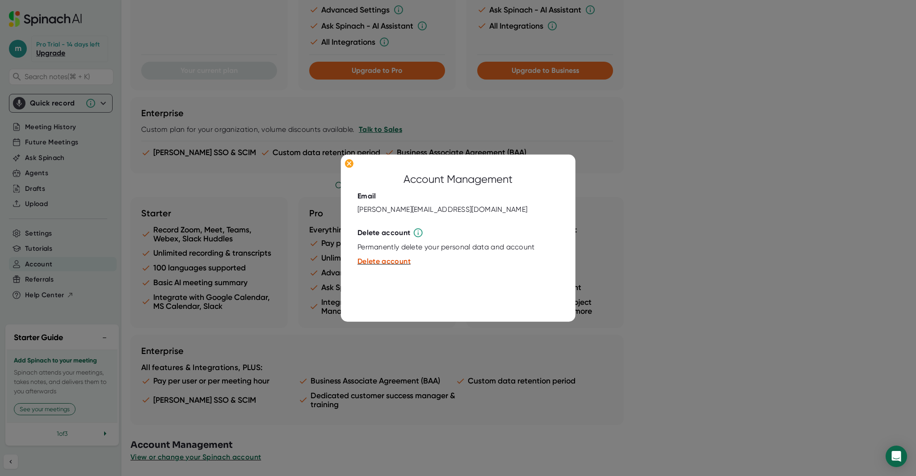
click at [283, 182] on div at bounding box center [458, 238] width 916 height 476
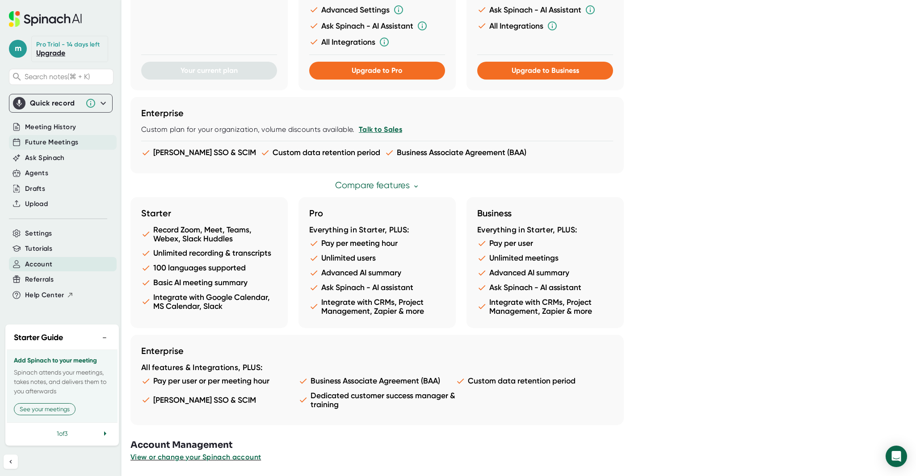
click at [56, 145] on span "Future Meetings" at bounding box center [51, 142] width 53 height 10
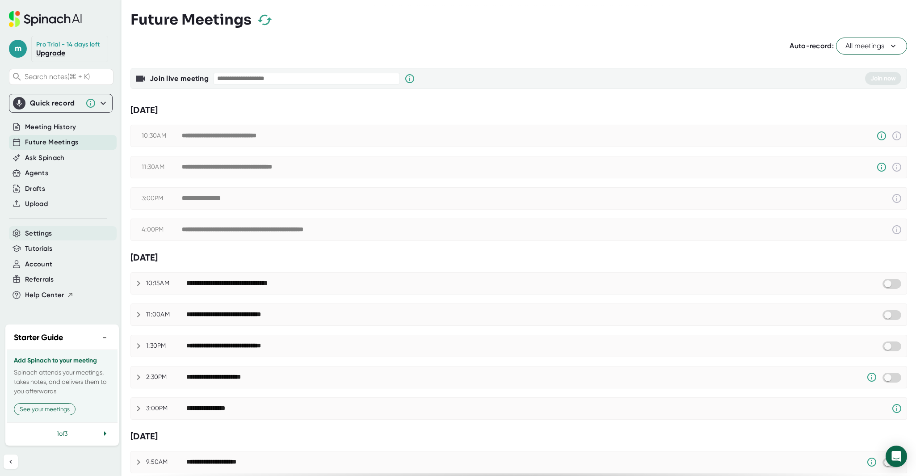
click at [41, 231] on span "Settings" at bounding box center [38, 233] width 27 height 10
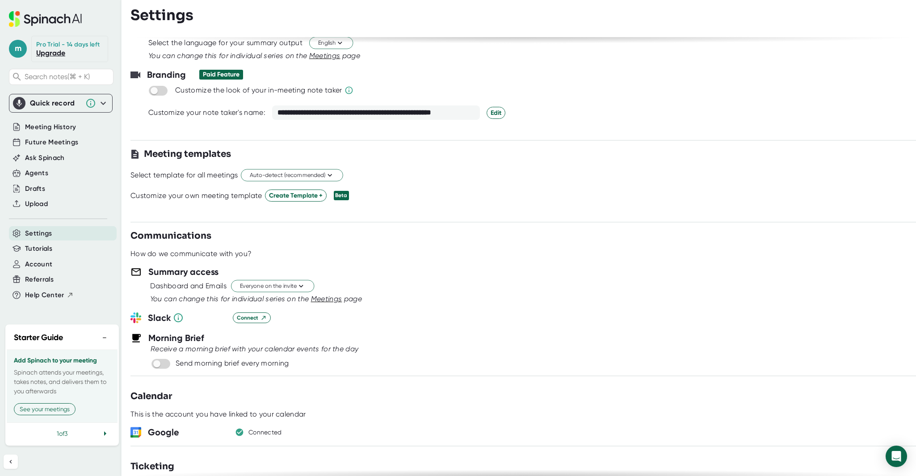
scroll to position [130, 0]
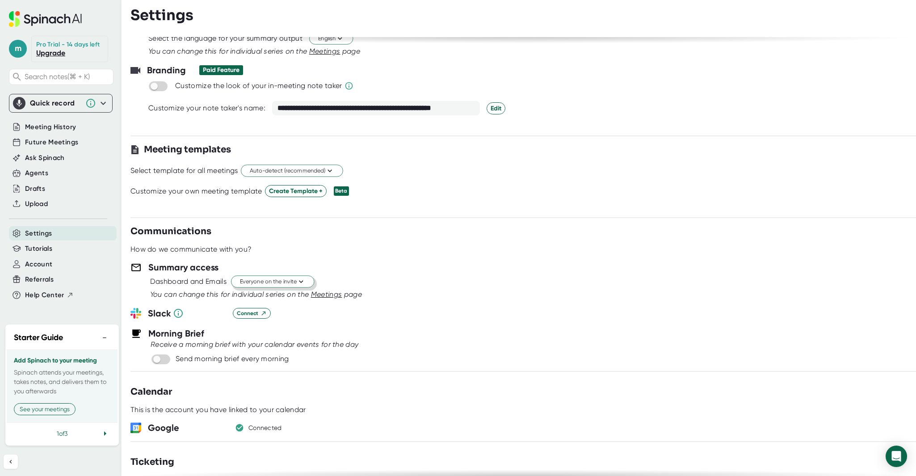
click at [306, 281] on button "Everyone on the invite" at bounding box center [272, 282] width 83 height 12
click at [293, 317] on div "Just the Spinach Host" at bounding box center [263, 314] width 103 height 16
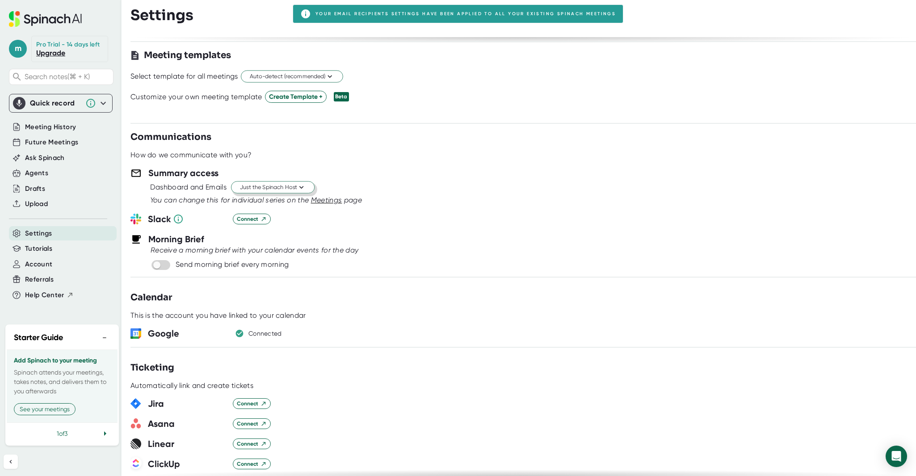
scroll to position [260, 0]
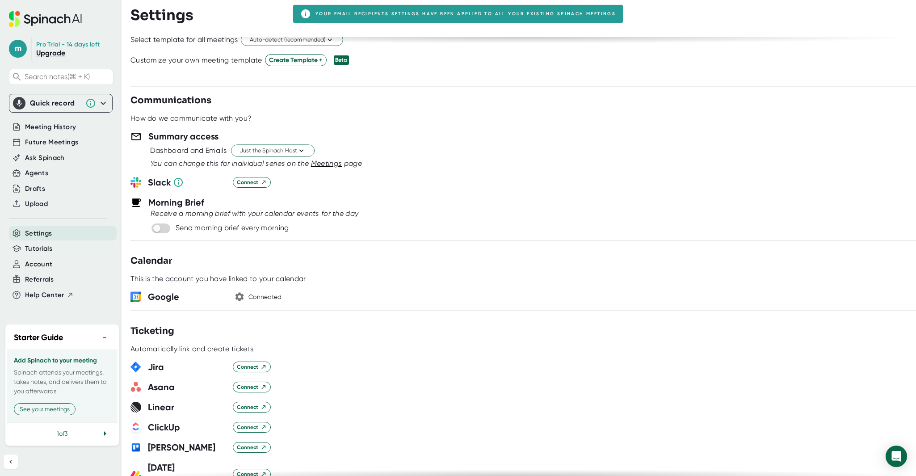
click at [243, 298] on icon "button" at bounding box center [239, 296] width 11 height 11
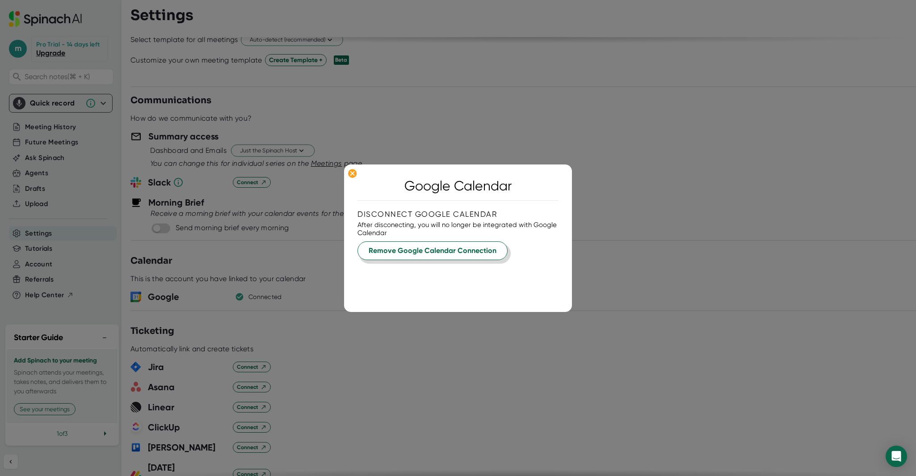
click at [421, 250] on span "Remove Google Calendar Connection" at bounding box center [433, 250] width 128 height 11
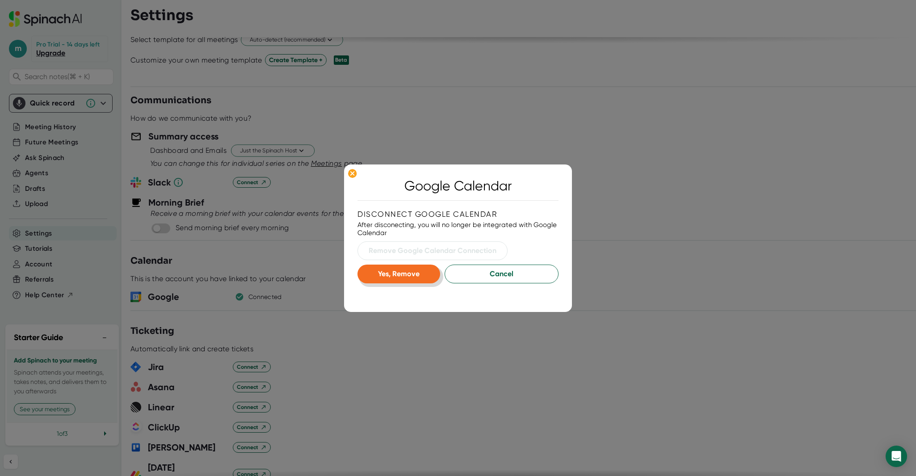
click at [407, 276] on span "Yes, Remove" at bounding box center [399, 273] width 42 height 8
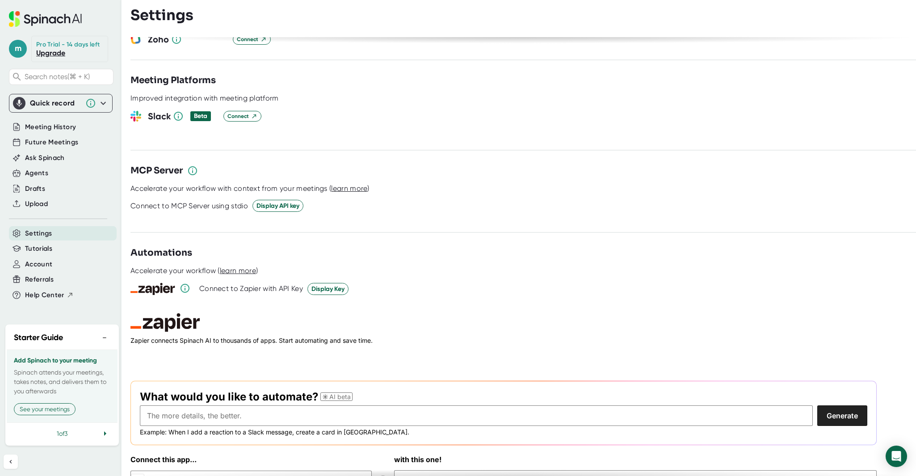
scroll to position [1056, 0]
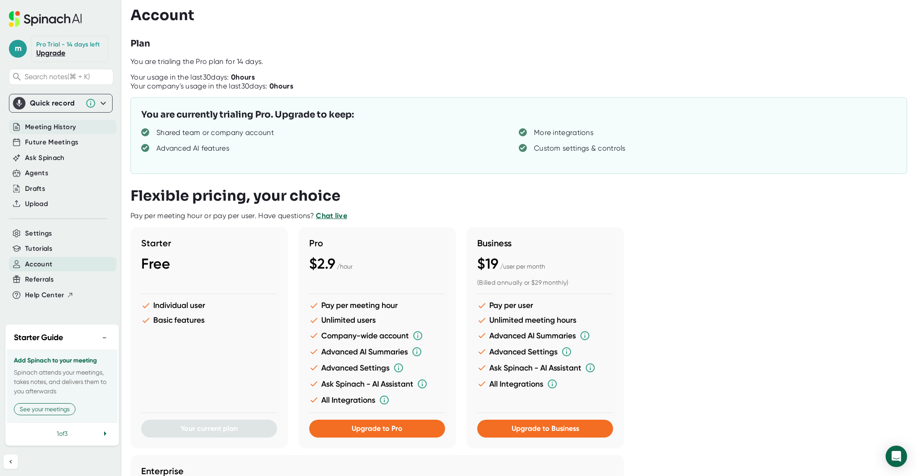
click at [59, 129] on span "Meeting History" at bounding box center [50, 127] width 51 height 10
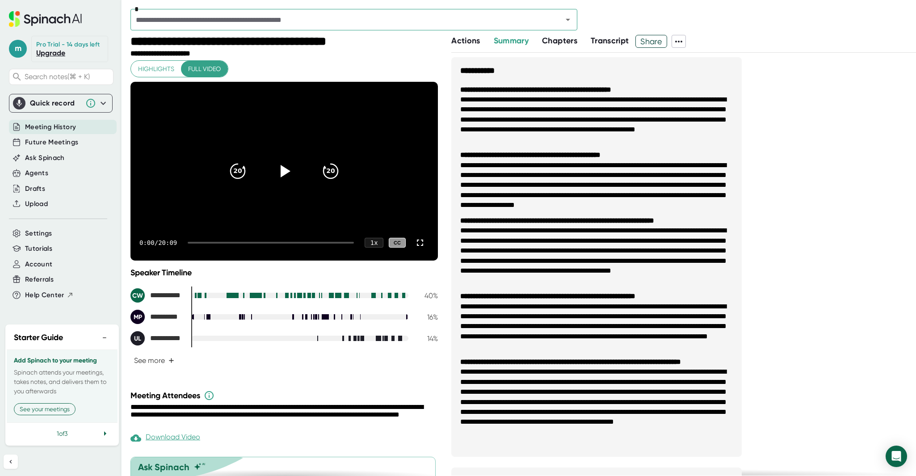
click at [602, 41] on span "Transcript" at bounding box center [610, 41] width 38 height 10
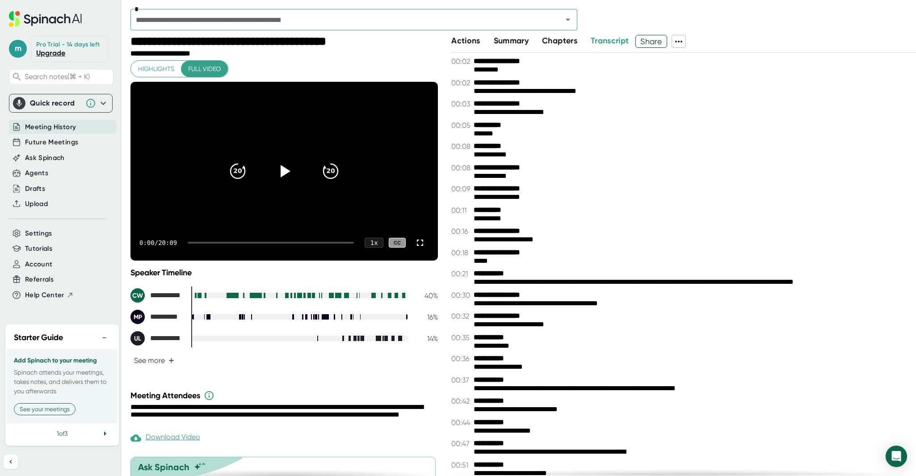
click at [158, 52] on div "**********" at bounding box center [168, 54] width 76 height 8
click at [200, 42] on div "**********" at bounding box center [251, 42] width 242 height 15
click at [25, 20] on icon at bounding box center [45, 19] width 73 height 16
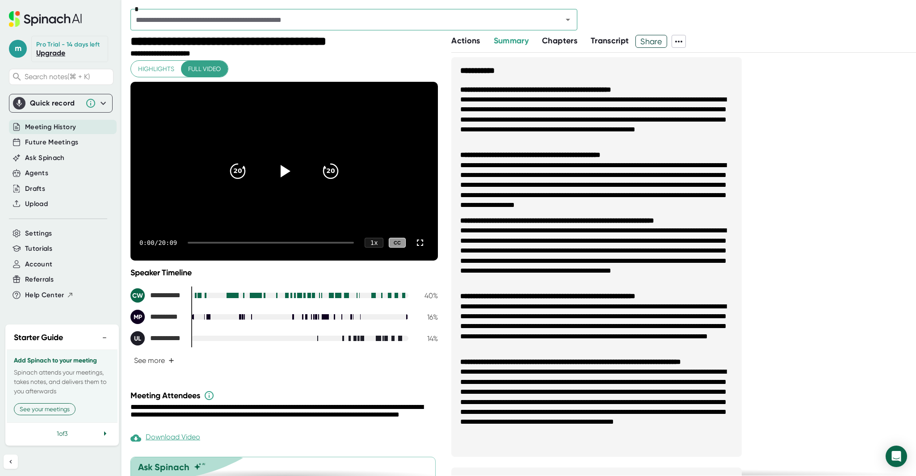
click at [35, 17] on icon at bounding box center [34, 21] width 7 height 9
